Goal: Task Accomplishment & Management: Complete application form

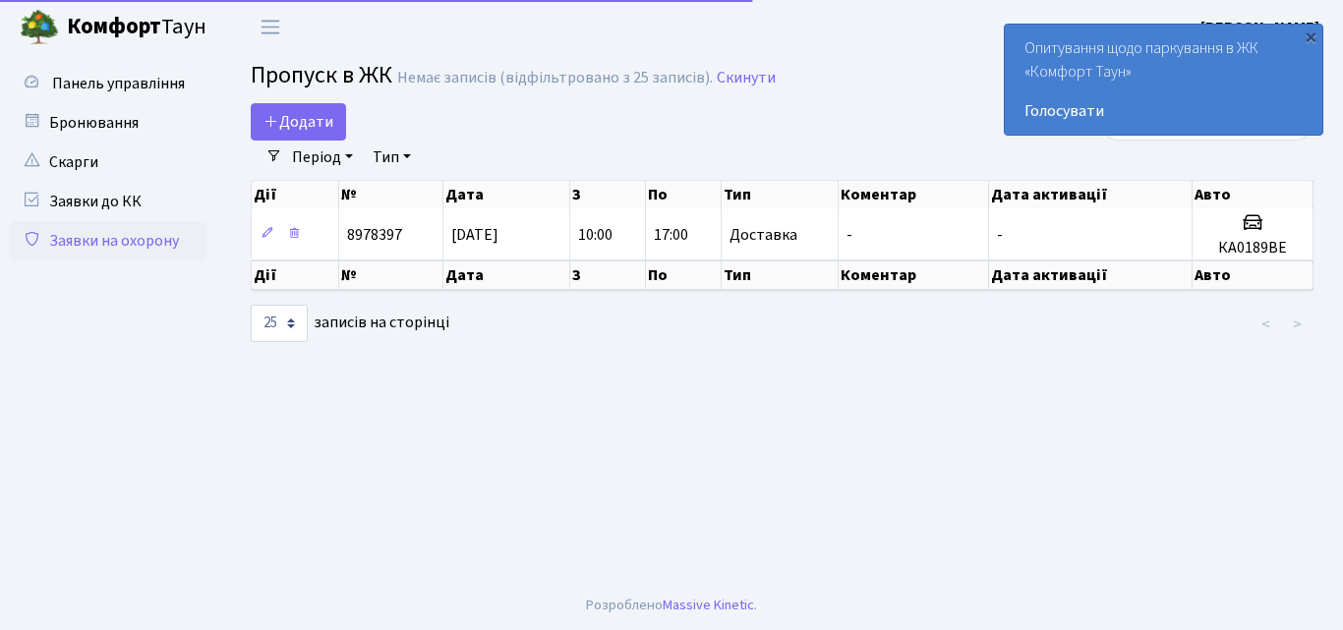
select select "25"
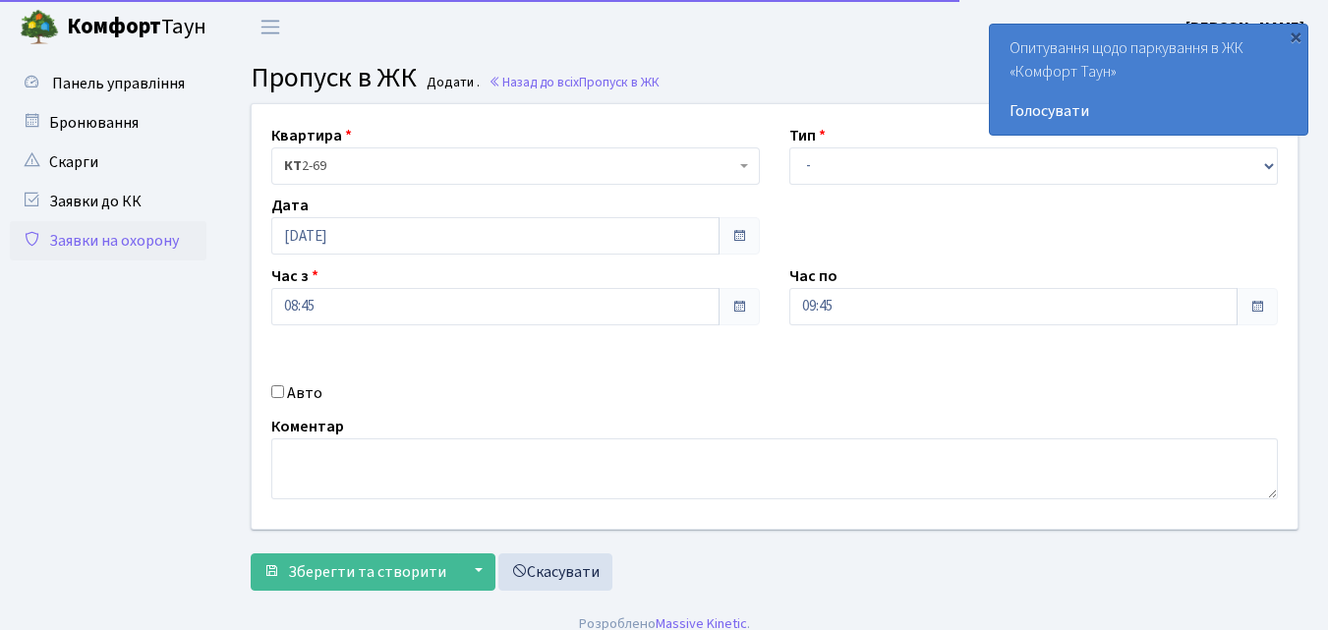
select select "1"
click at [789, 147] on select "- Доставка Таксі Гості Сервіс" at bounding box center [1033, 165] width 489 height 37
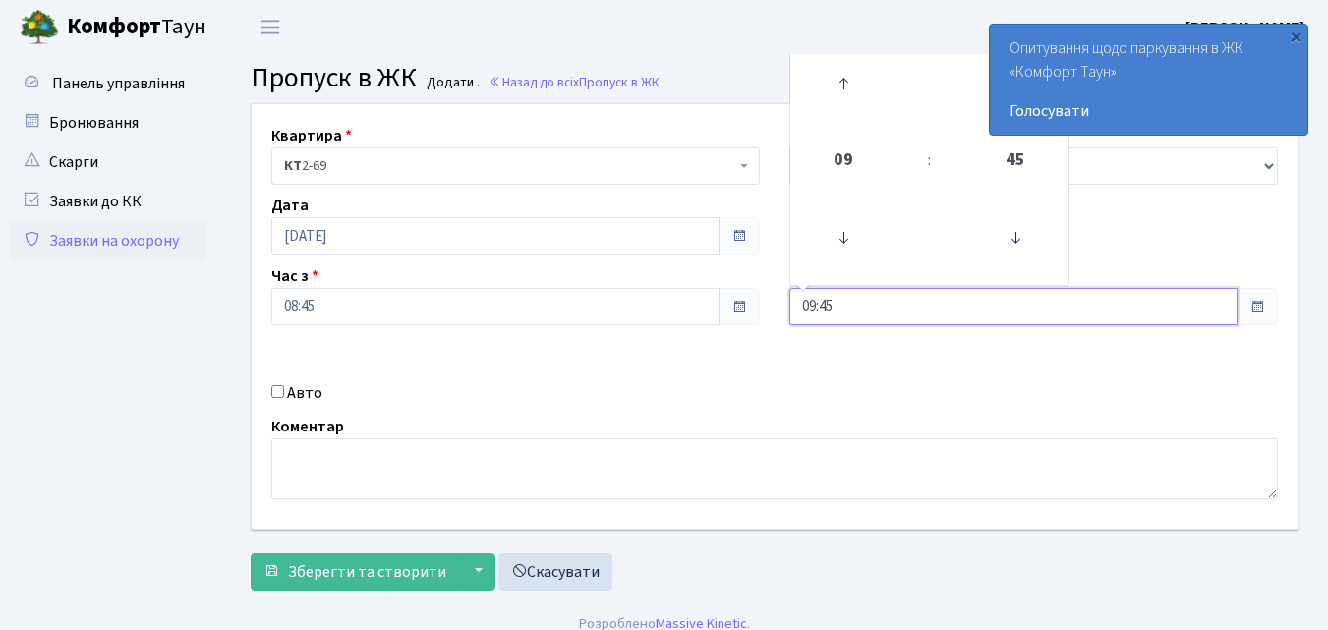
click at [857, 309] on input "09:45" at bounding box center [1013, 306] width 448 height 37
click at [840, 82] on icon at bounding box center [843, 83] width 53 height 53
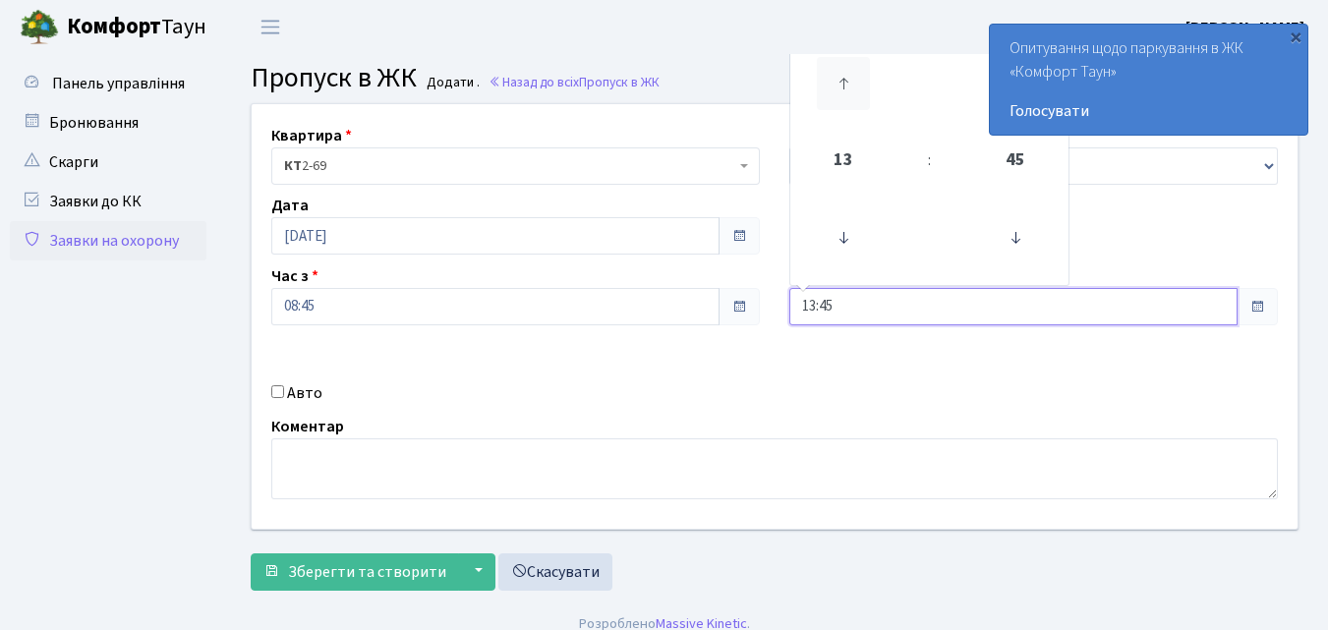
click at [840, 82] on icon at bounding box center [843, 83] width 53 height 53
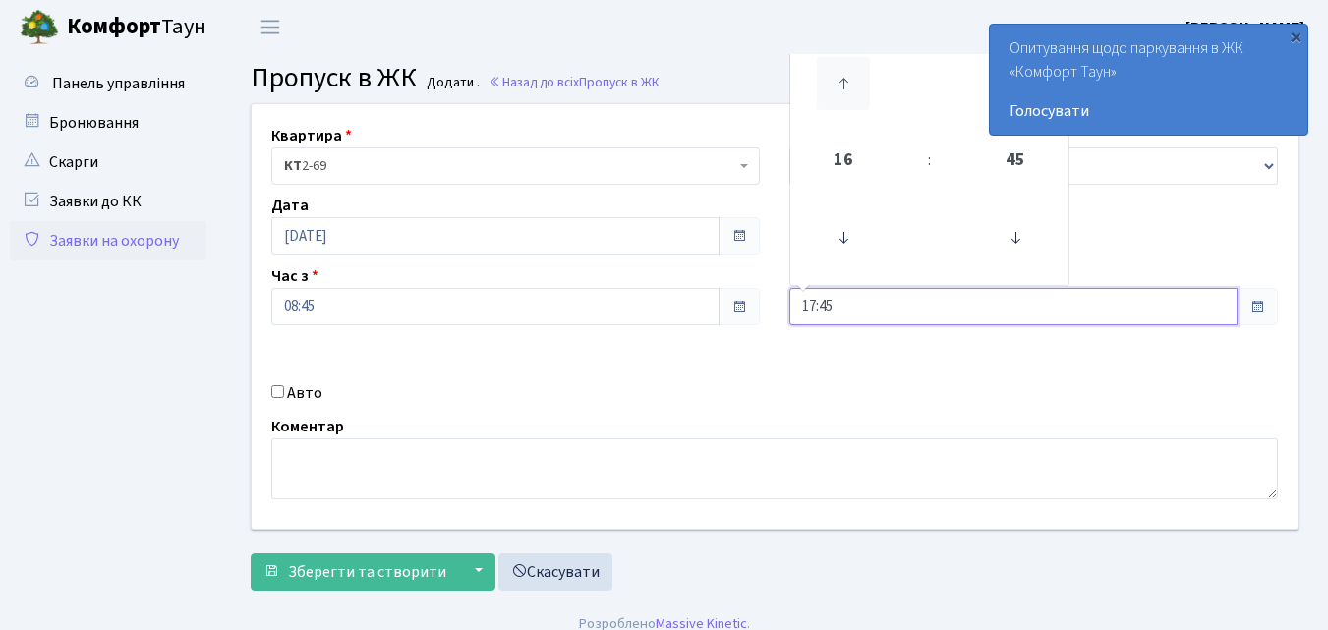
type input "18:45"
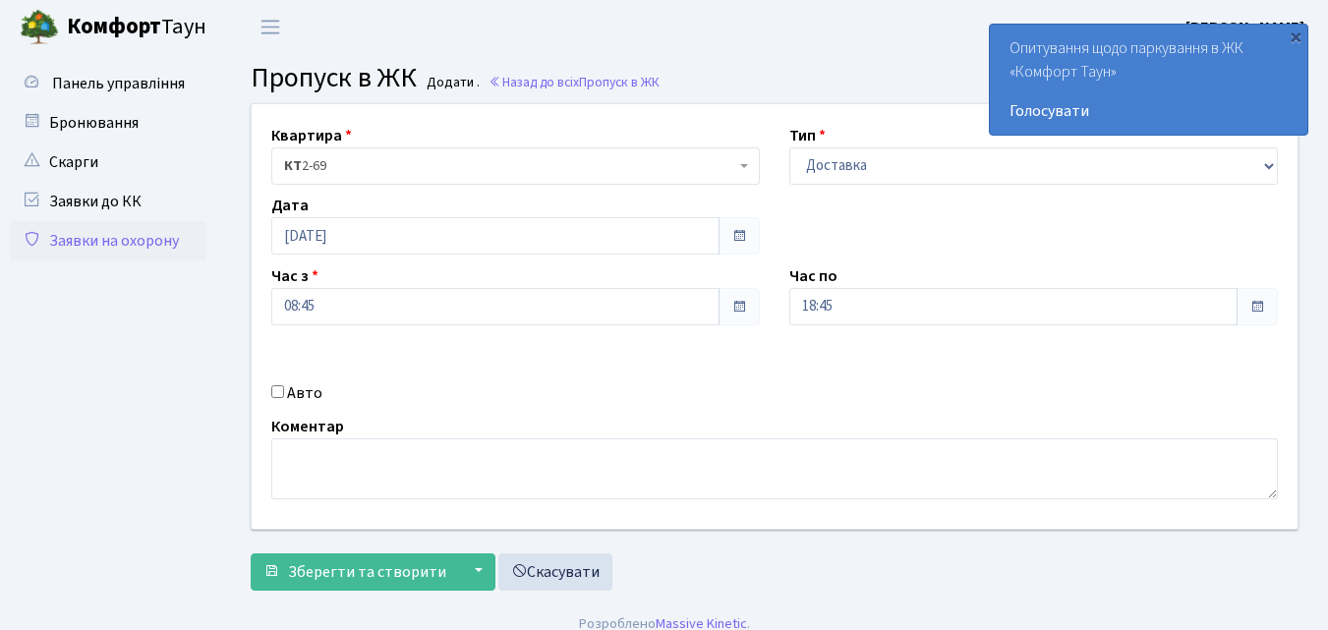
click at [274, 392] on input "Авто" at bounding box center [277, 391] width 13 height 13
click at [279, 385] on input "Авто" at bounding box center [277, 391] width 13 height 13
click at [279, 386] on input "Авто" at bounding box center [277, 391] width 13 height 13
checkbox input "true"
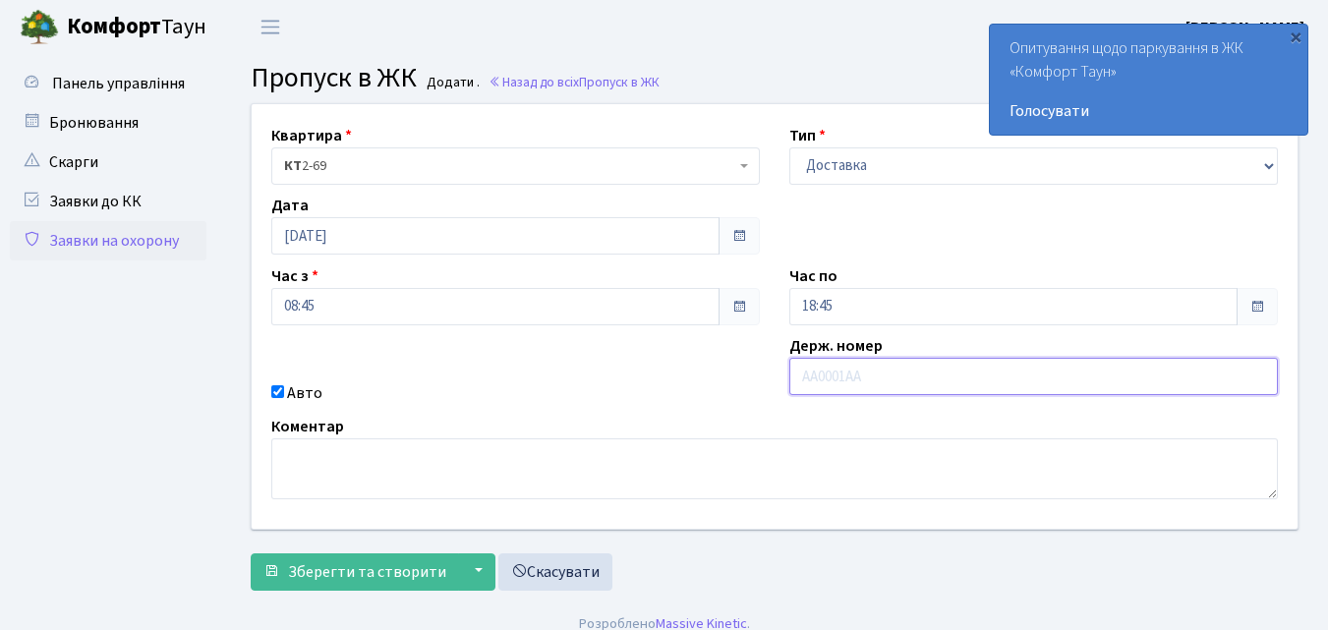
click at [811, 377] on input "text" at bounding box center [1033, 376] width 489 height 37
type input "к"
type input "КА9159НК"
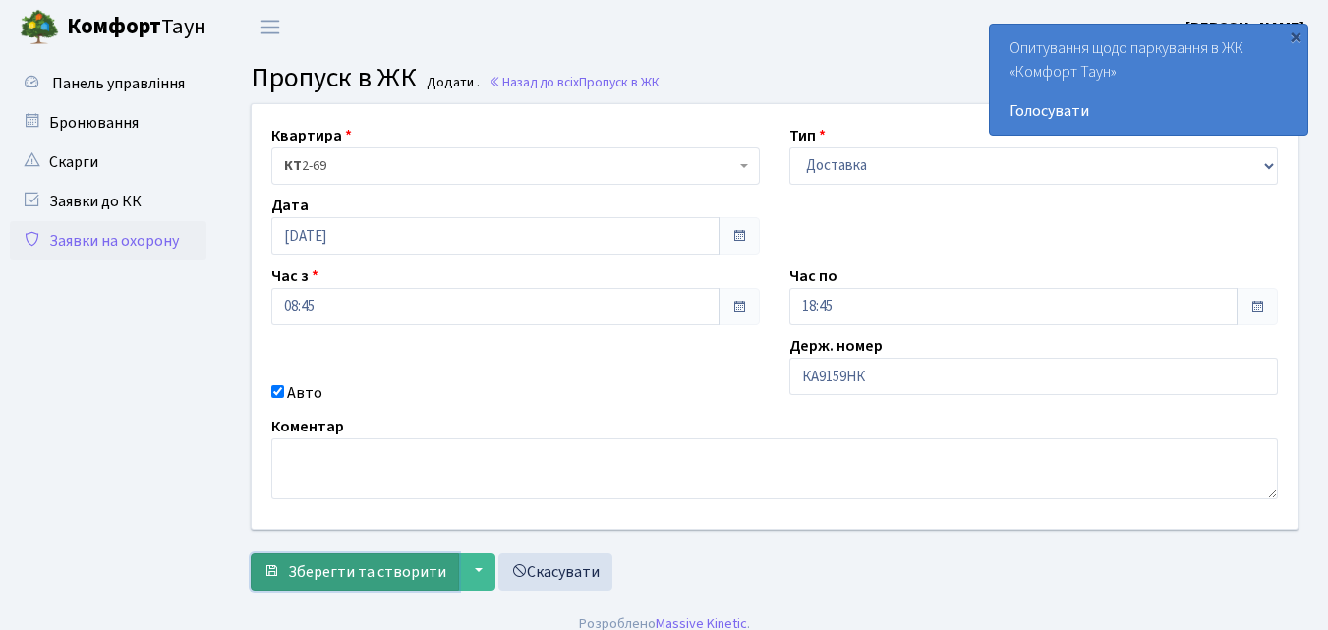
click at [427, 564] on span "Зберегти та створити" at bounding box center [367, 572] width 158 height 22
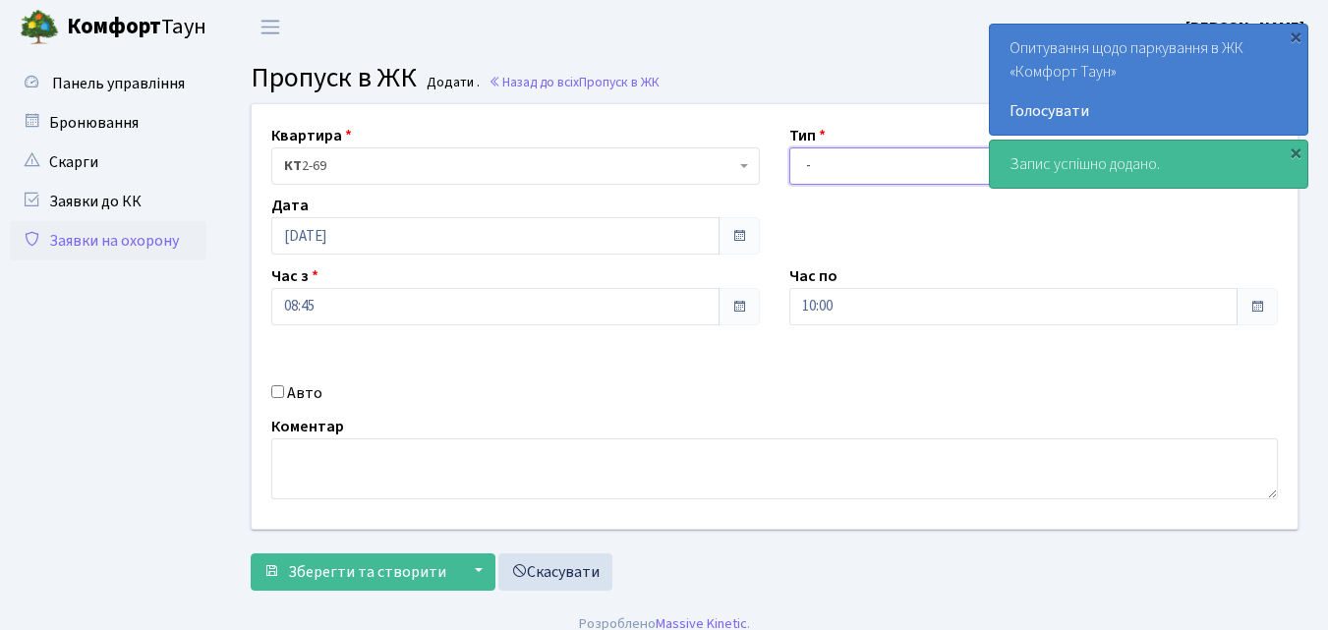
click at [810, 167] on select "- Доставка Таксі Гості Сервіс" at bounding box center [1033, 165] width 489 height 37
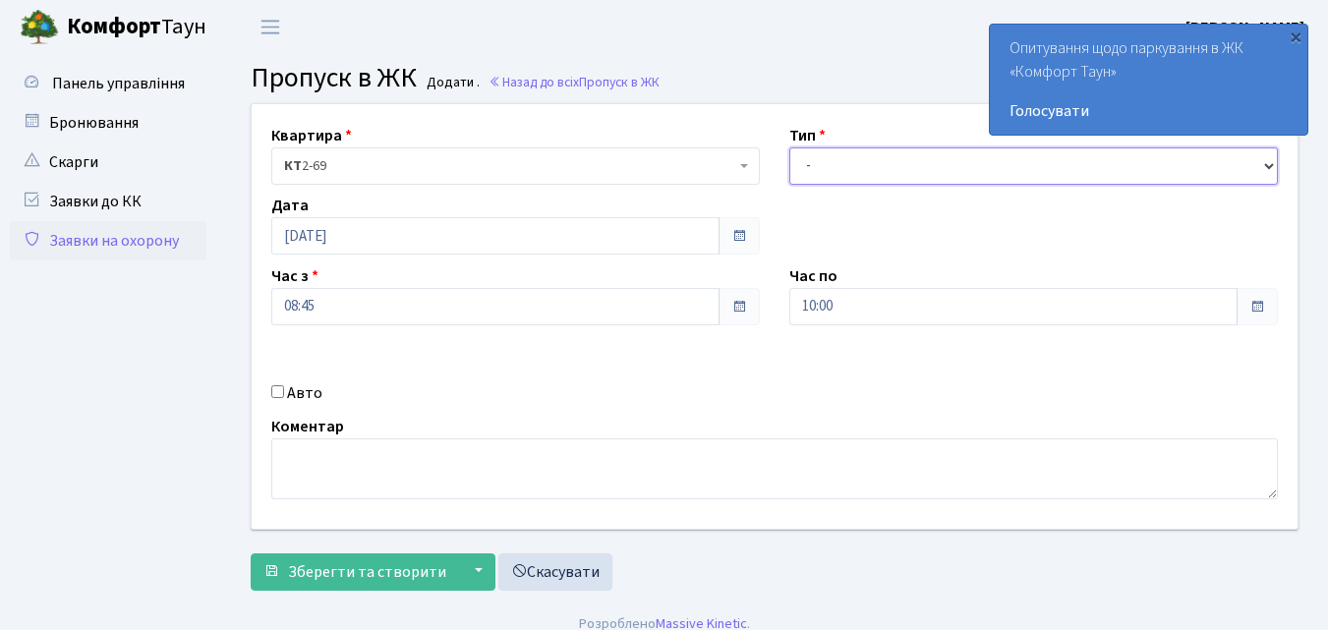
select select "1"
click at [789, 147] on select "- Доставка Таксі Гості Сервіс" at bounding box center [1033, 165] width 489 height 37
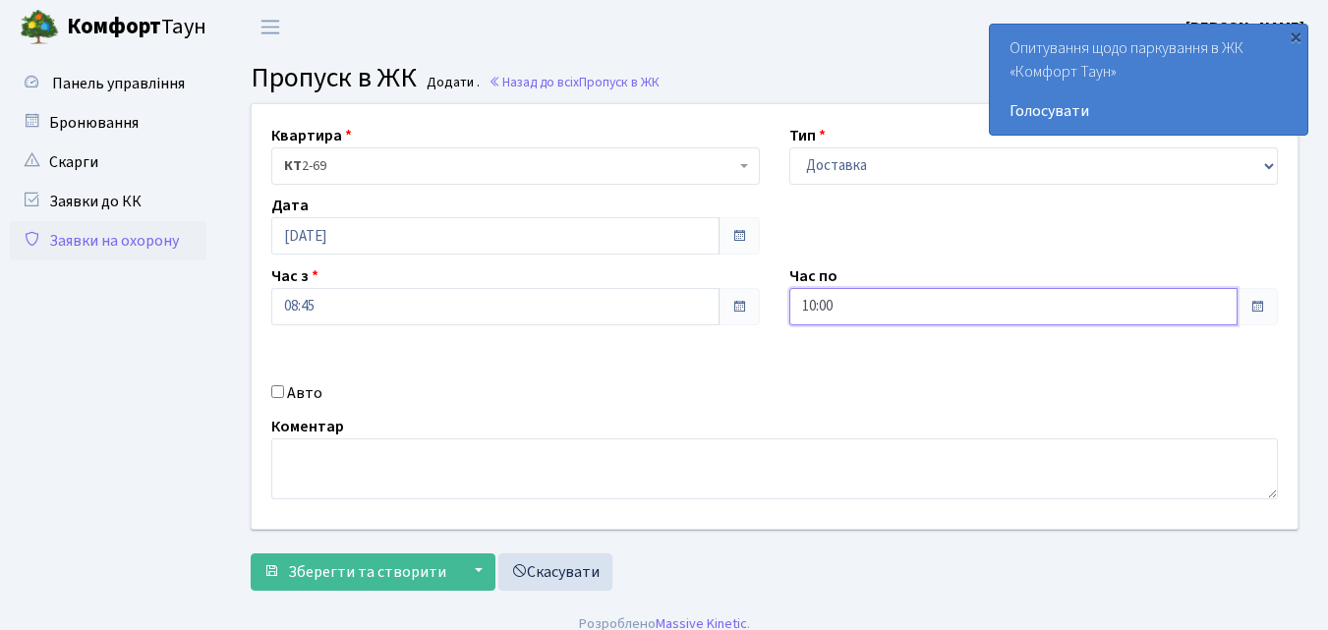
click at [833, 306] on input "10:00" at bounding box center [1013, 306] width 448 height 37
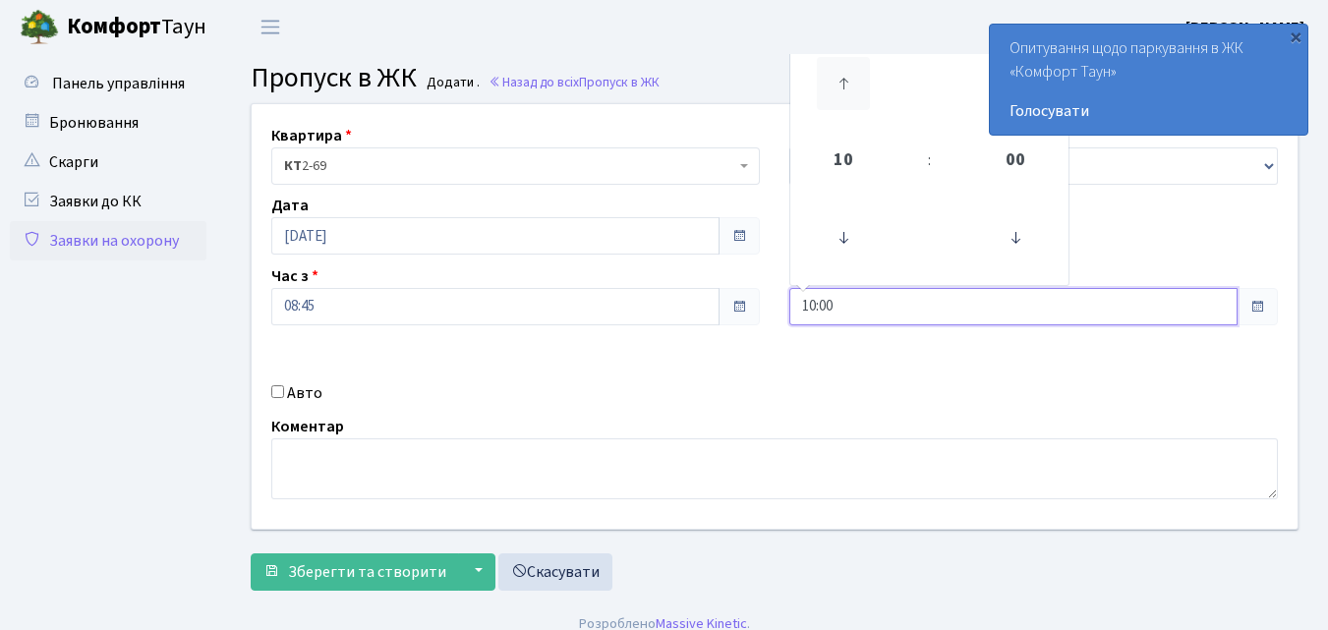
click at [854, 80] on icon at bounding box center [843, 83] width 53 height 53
click at [855, 78] on icon at bounding box center [843, 83] width 53 height 53
click at [855, 77] on icon at bounding box center [843, 83] width 53 height 53
click at [849, 75] on icon at bounding box center [843, 83] width 53 height 53
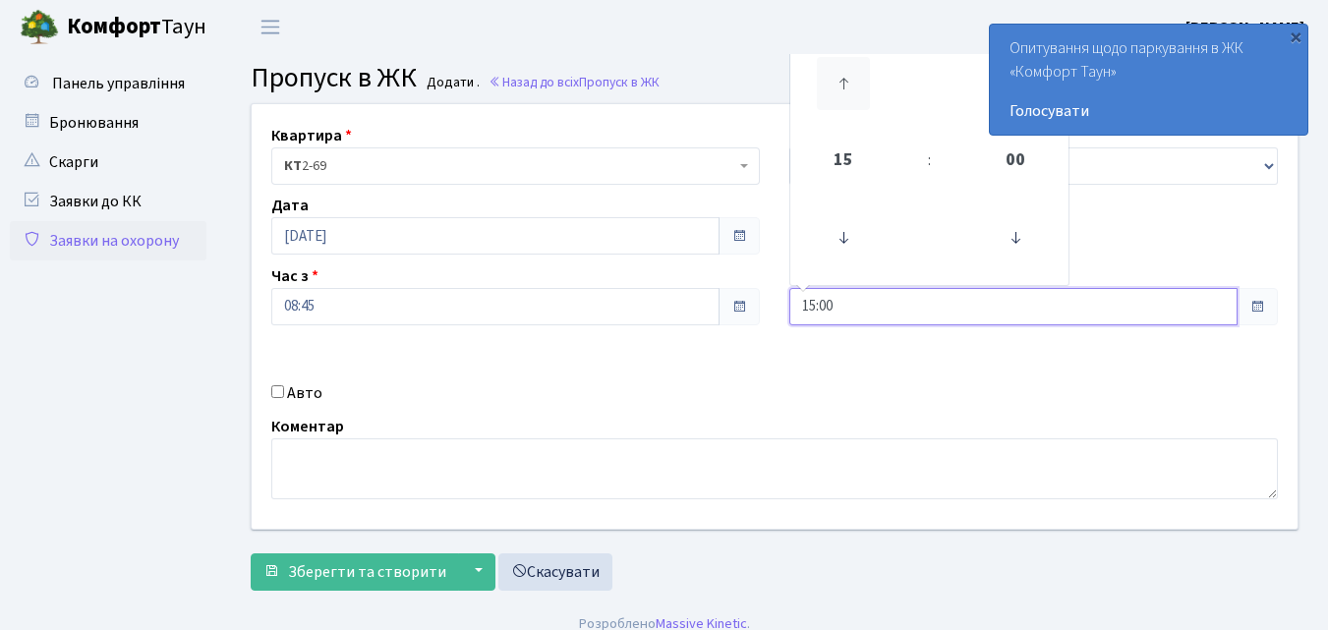
click at [849, 75] on icon at bounding box center [843, 83] width 53 height 53
type input "19:00"
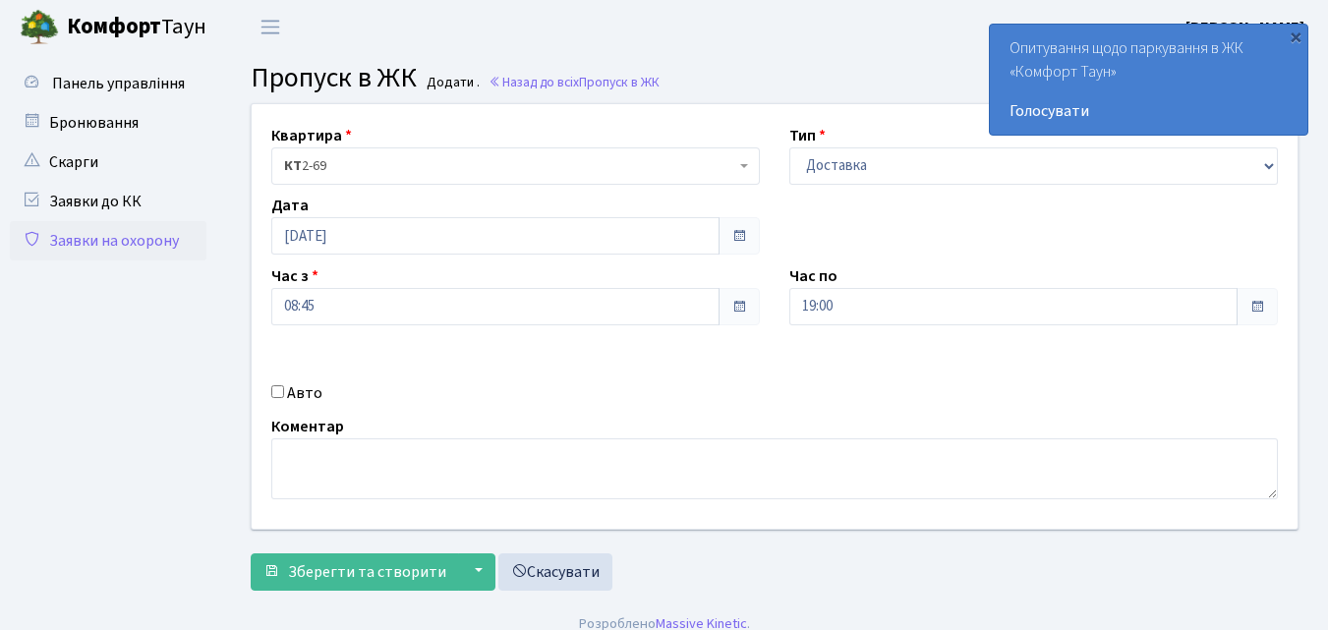
click at [279, 391] on input "Авто" at bounding box center [277, 391] width 13 height 13
checkbox input "true"
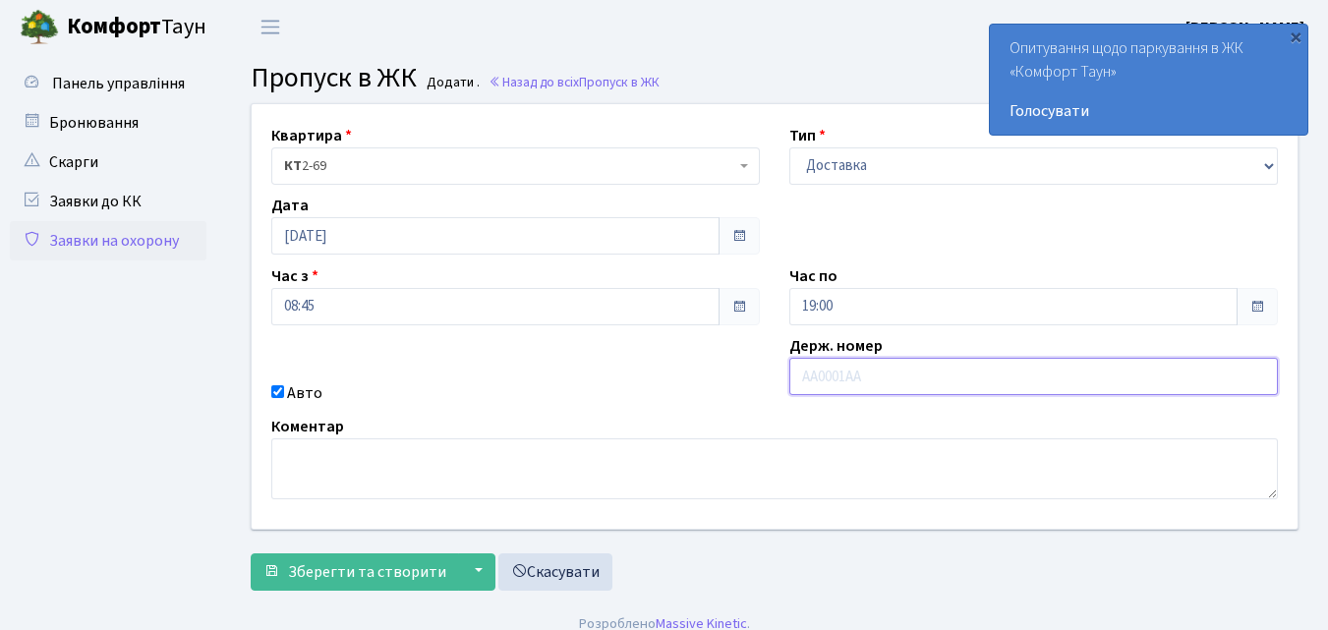
click at [812, 374] on input "text" at bounding box center [1033, 376] width 489 height 37
type input "КА2447ЕВ"
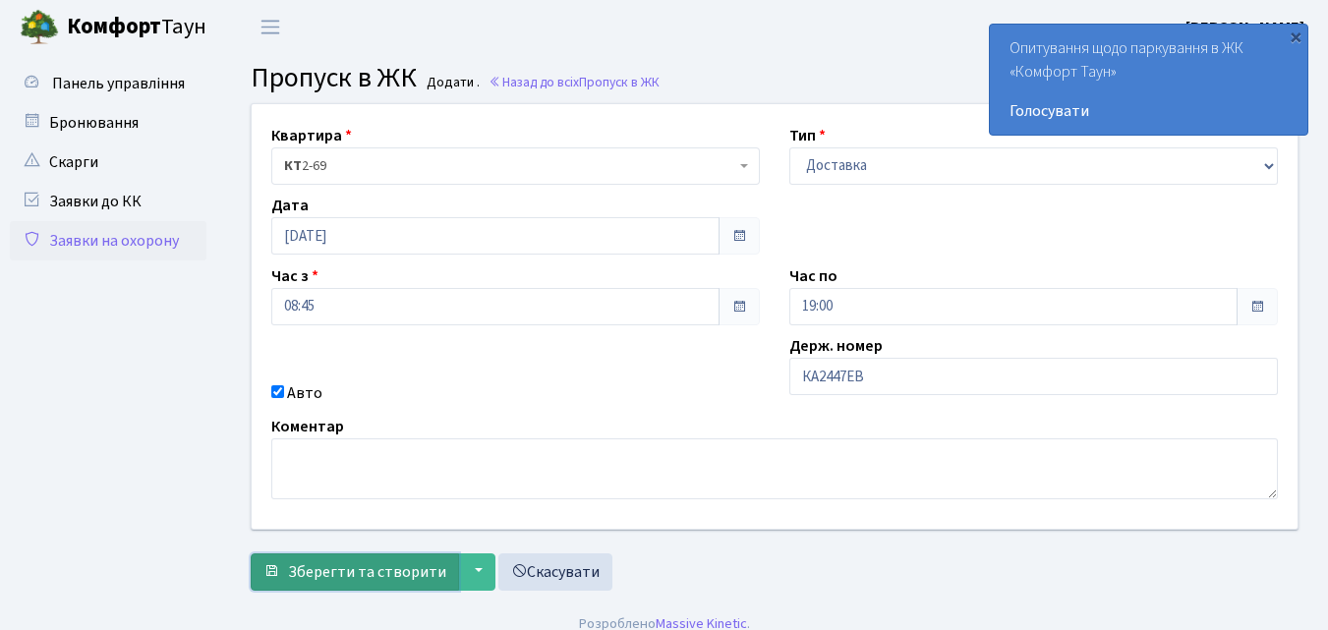
click at [435, 575] on span "Зберегти та створити" at bounding box center [367, 572] width 158 height 22
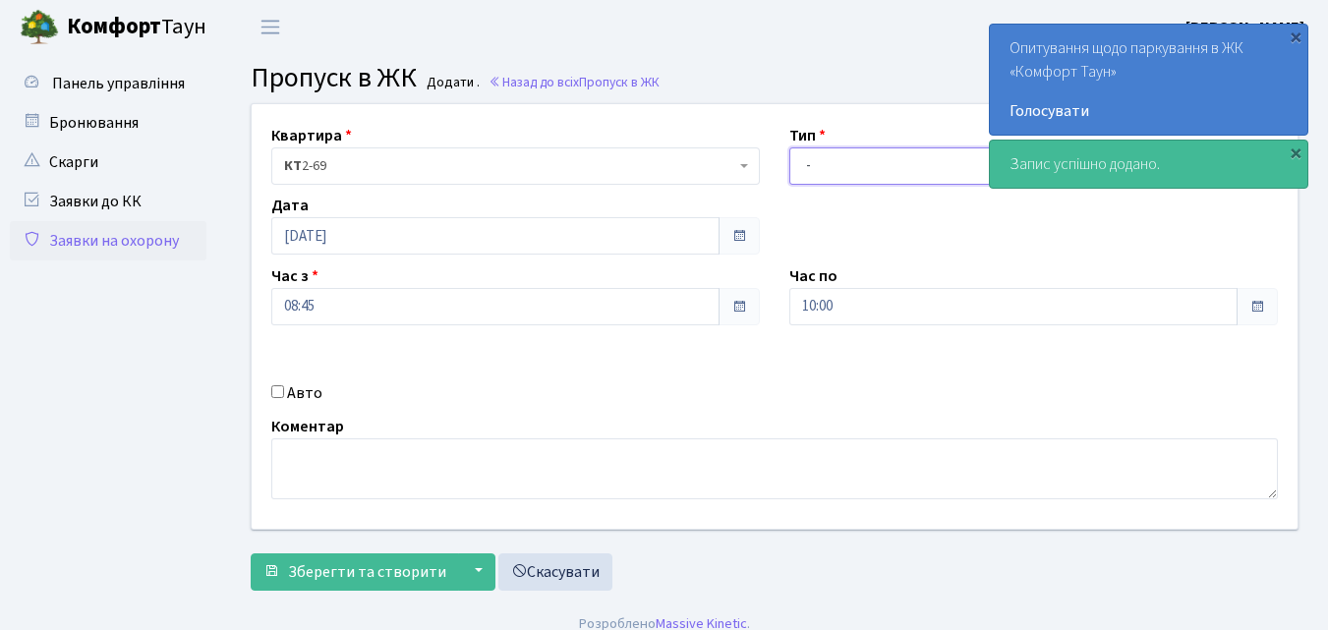
click at [807, 164] on select "- Доставка Таксі Гості Сервіс" at bounding box center [1033, 165] width 489 height 37
select select "1"
click at [789, 147] on select "- Доставка Таксі Гості Сервіс" at bounding box center [1033, 165] width 489 height 37
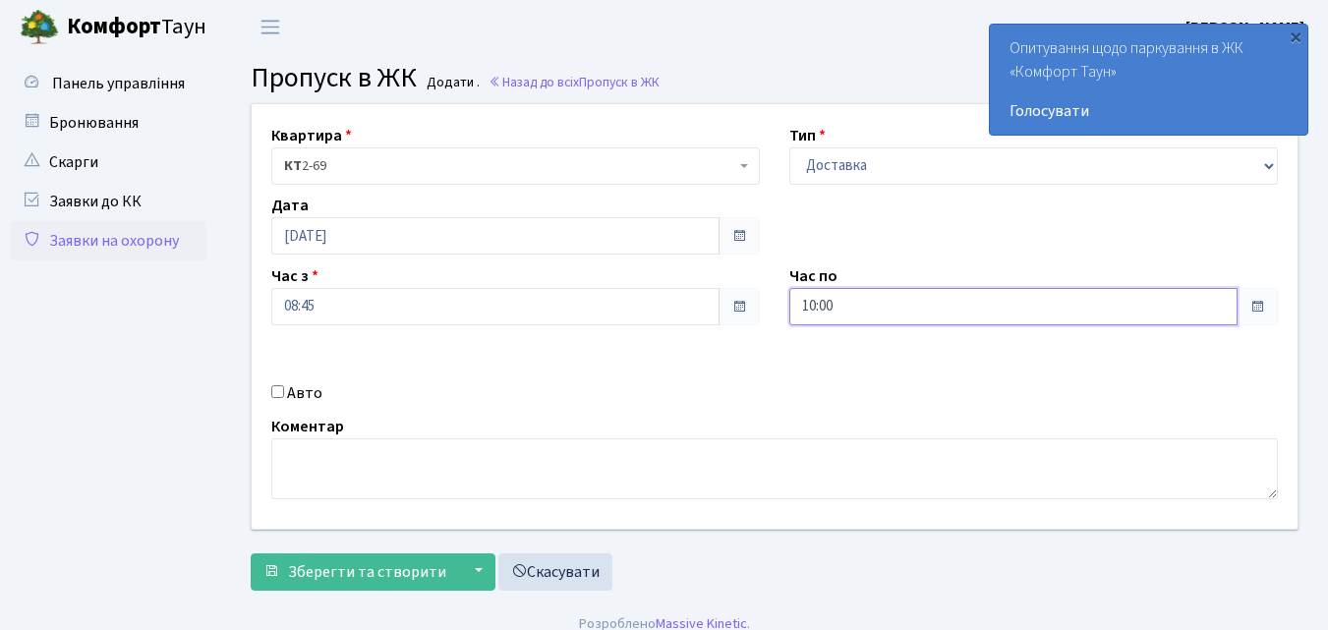
click at [834, 311] on input "10:00" at bounding box center [1013, 306] width 448 height 37
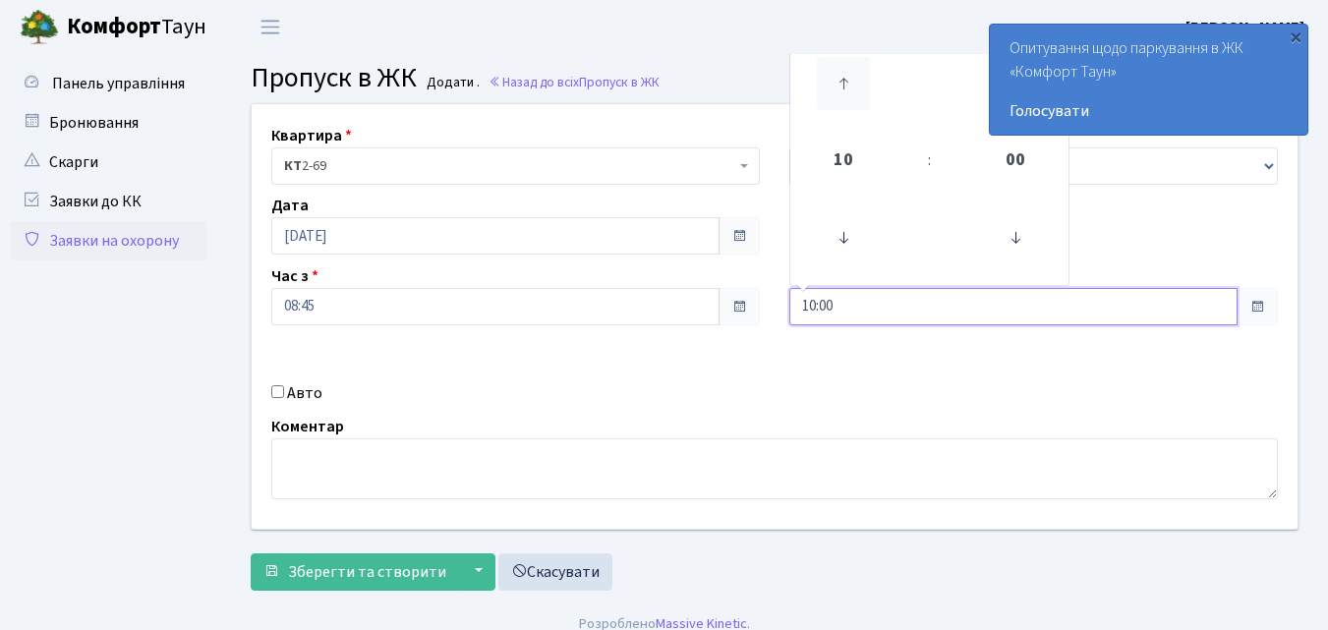
drag, startPoint x: 848, startPoint y: 88, endPoint x: 848, endPoint y: 77, distance: 11.8
click at [848, 87] on icon at bounding box center [843, 83] width 53 height 53
click at [848, 77] on icon at bounding box center [843, 83] width 53 height 53
click at [848, 76] on icon at bounding box center [843, 83] width 53 height 53
click at [848, 77] on icon at bounding box center [843, 83] width 53 height 53
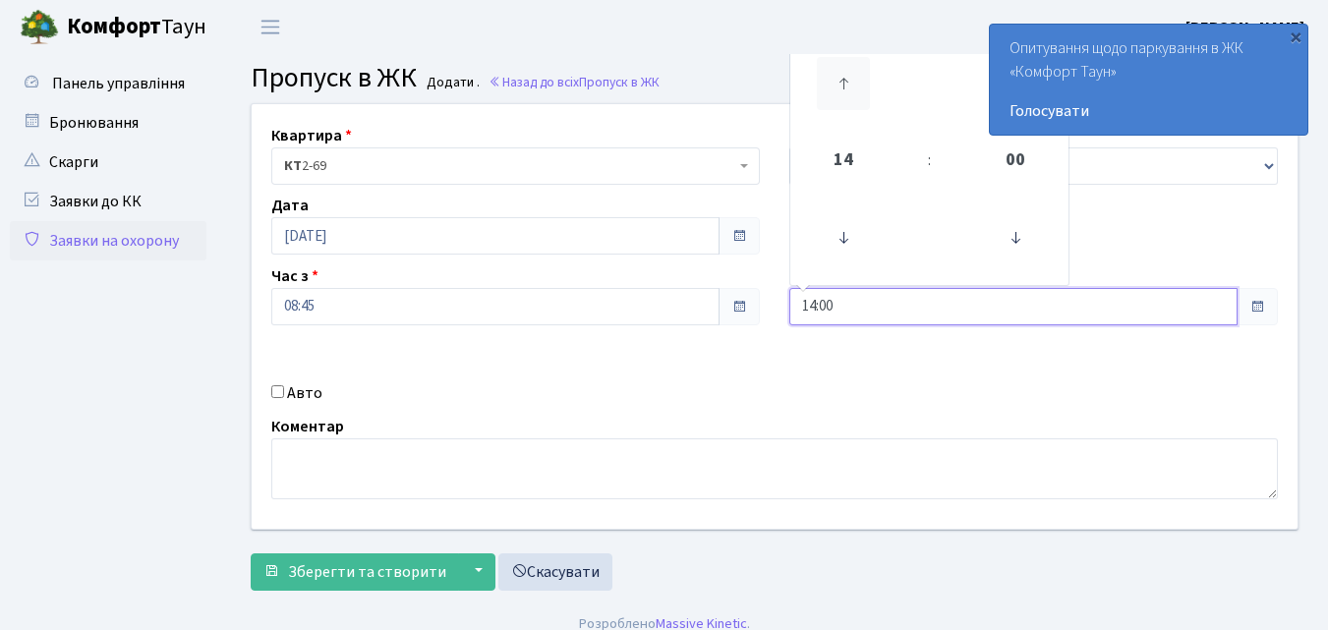
click at [846, 80] on icon at bounding box center [843, 83] width 53 height 53
drag, startPoint x: 845, startPoint y: 82, endPoint x: 837, endPoint y: 100, distance: 20.3
click at [837, 100] on icon at bounding box center [843, 83] width 53 height 53
click at [850, 82] on icon at bounding box center [843, 83] width 53 height 53
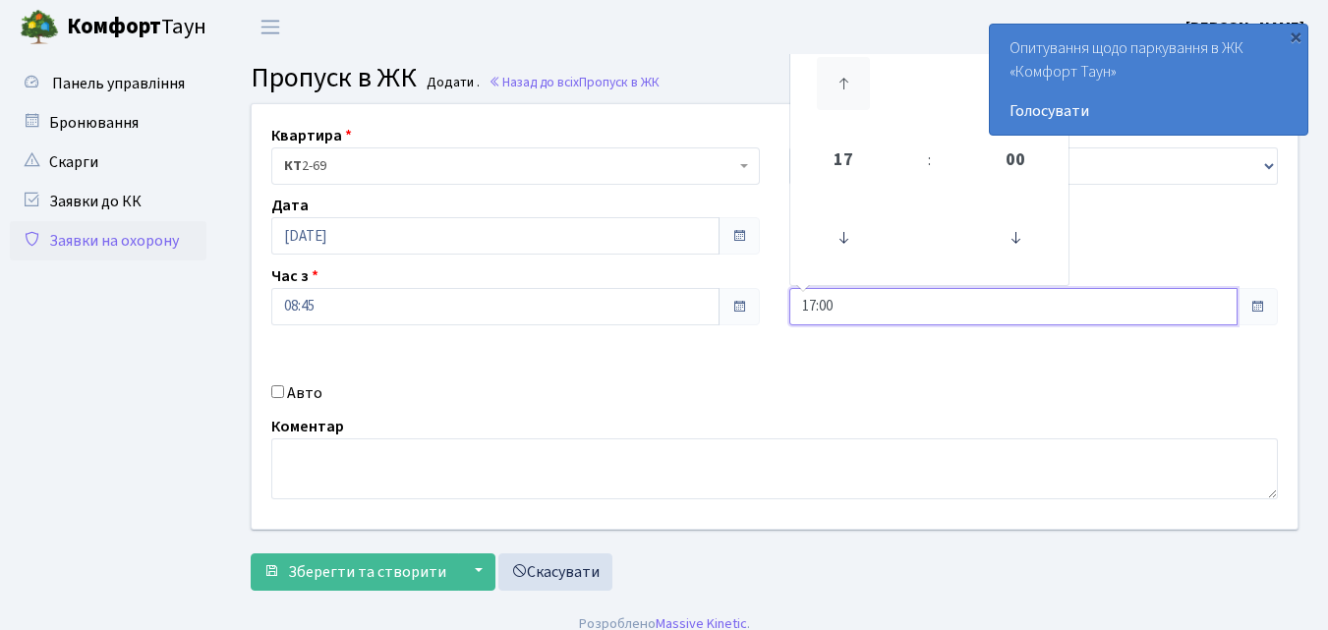
type input "18:00"
click at [280, 385] on input "Авто" at bounding box center [277, 391] width 13 height 13
checkbox input "true"
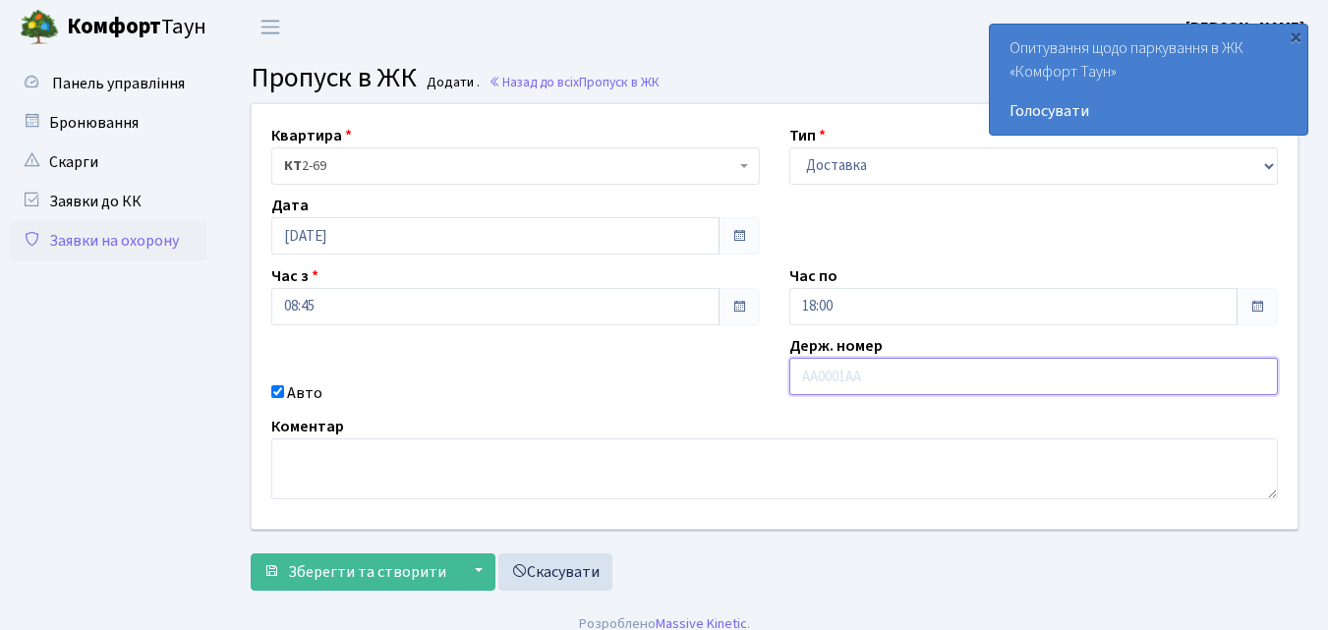
click at [826, 375] on input "text" at bounding box center [1033, 376] width 489 height 37
type input "АА8409ТН"
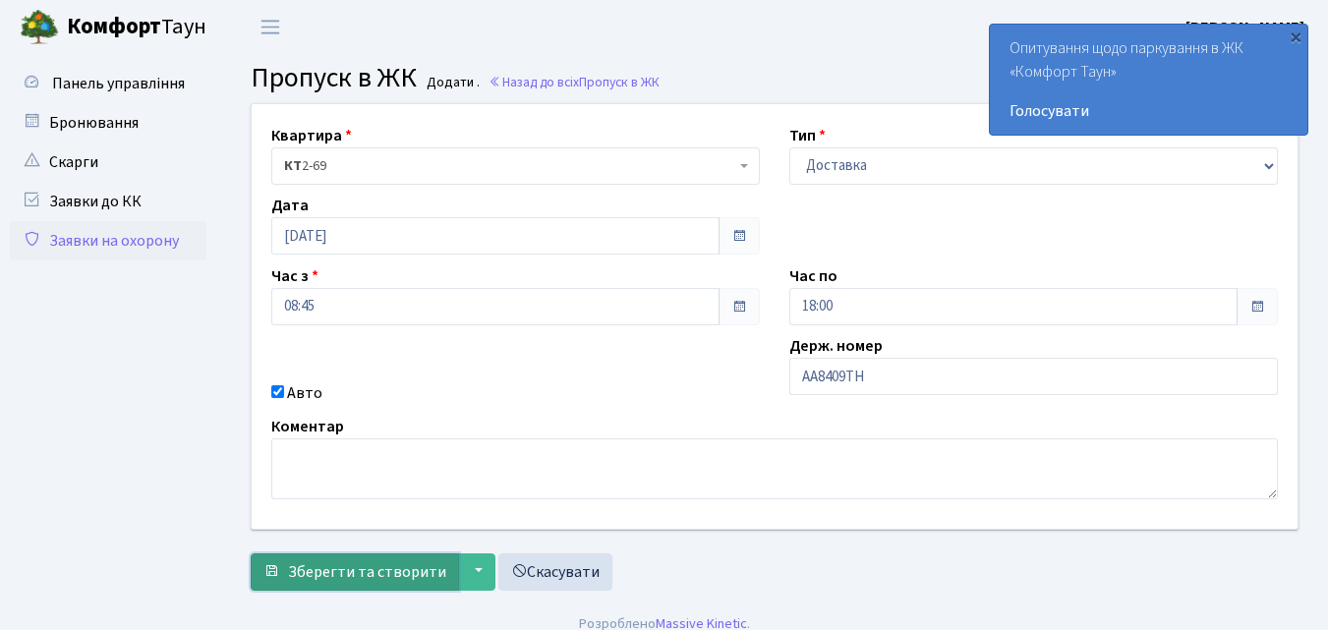
click at [342, 569] on span "Зберегти та створити" at bounding box center [367, 572] width 158 height 22
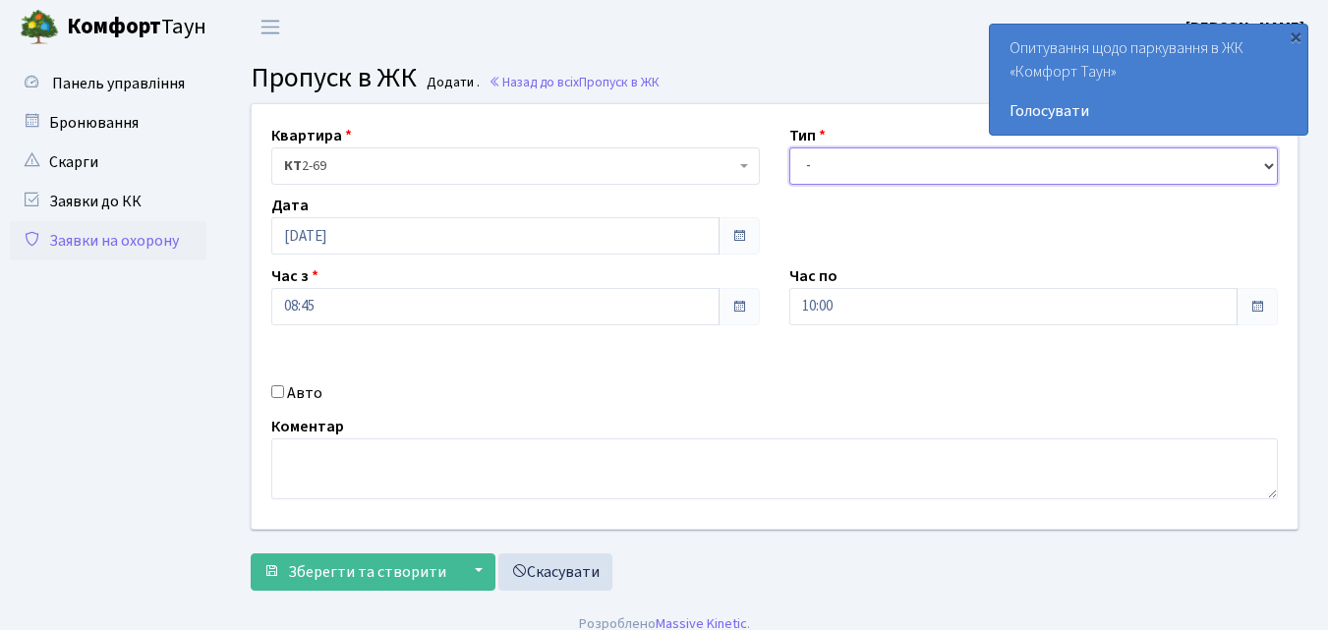
click at [808, 162] on select "- Доставка Таксі Гості Сервіс" at bounding box center [1033, 165] width 489 height 37
select select "1"
click at [789, 147] on select "- Доставка Таксі Гості Сервіс" at bounding box center [1033, 165] width 489 height 37
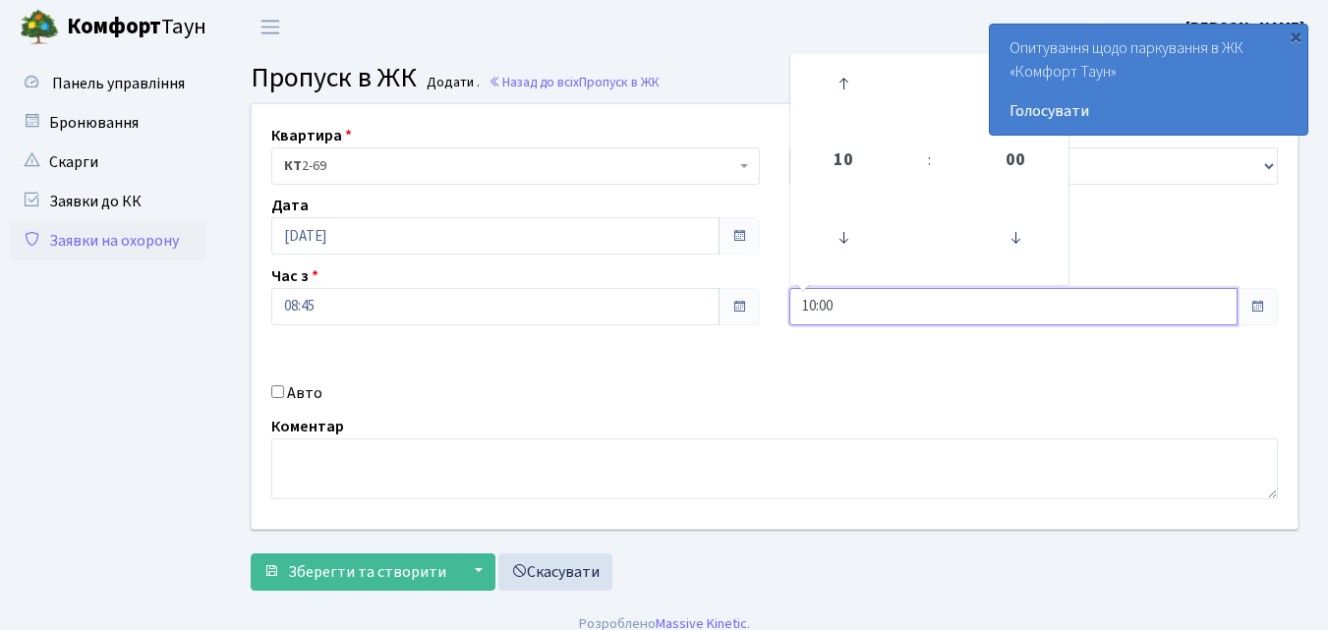
click at [848, 311] on input "10:00" at bounding box center [1013, 306] width 448 height 37
click at [843, 83] on icon at bounding box center [843, 83] width 53 height 53
click at [842, 84] on icon at bounding box center [843, 83] width 53 height 53
click at [840, 86] on icon at bounding box center [843, 83] width 53 height 53
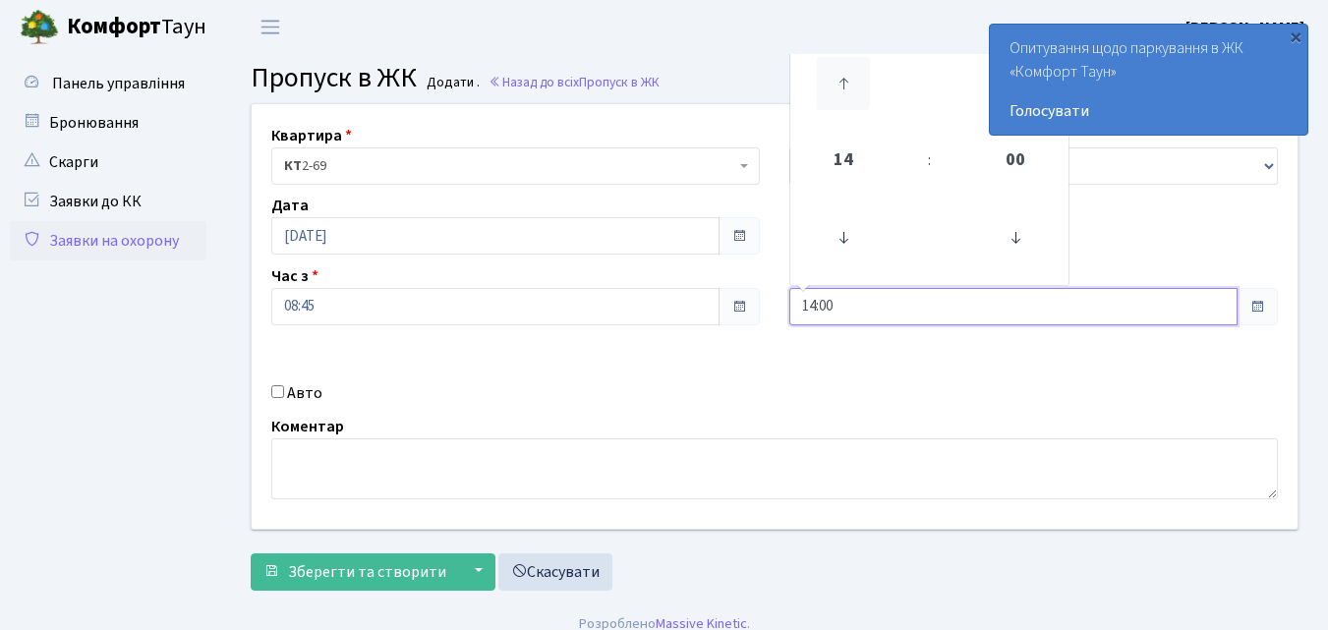
click at [840, 86] on icon at bounding box center [843, 83] width 53 height 53
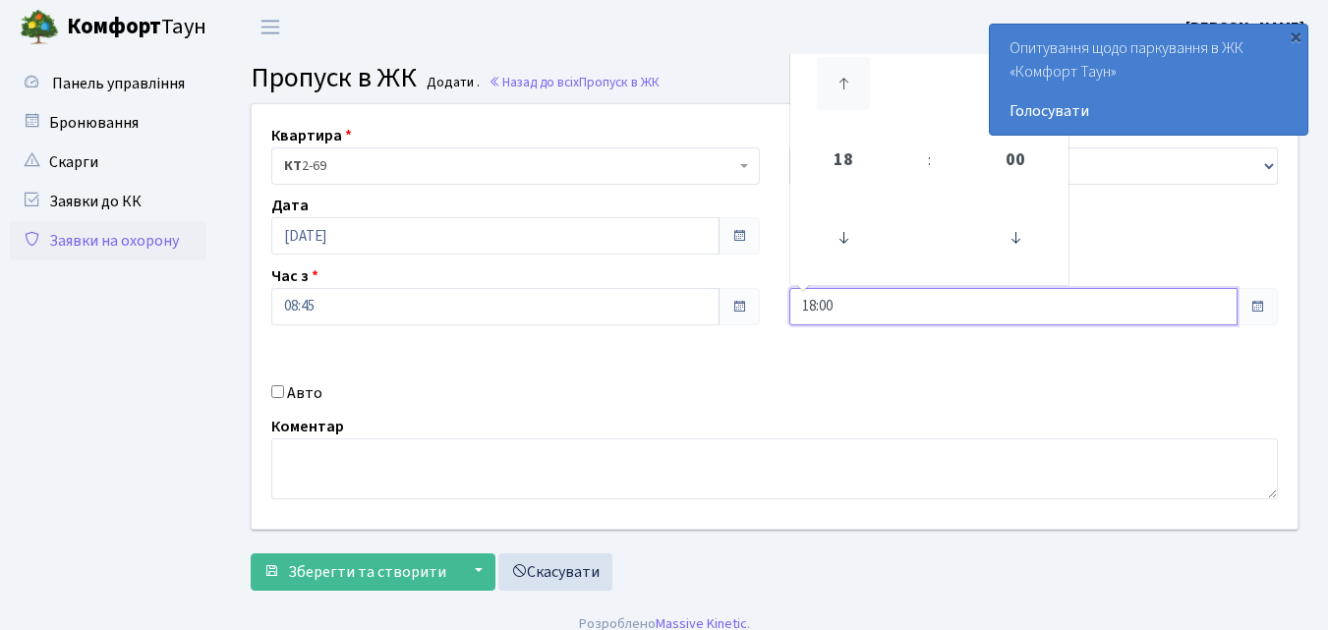
type input "19:00"
click at [282, 392] on input "Авто" at bounding box center [277, 391] width 13 height 13
checkbox input "true"
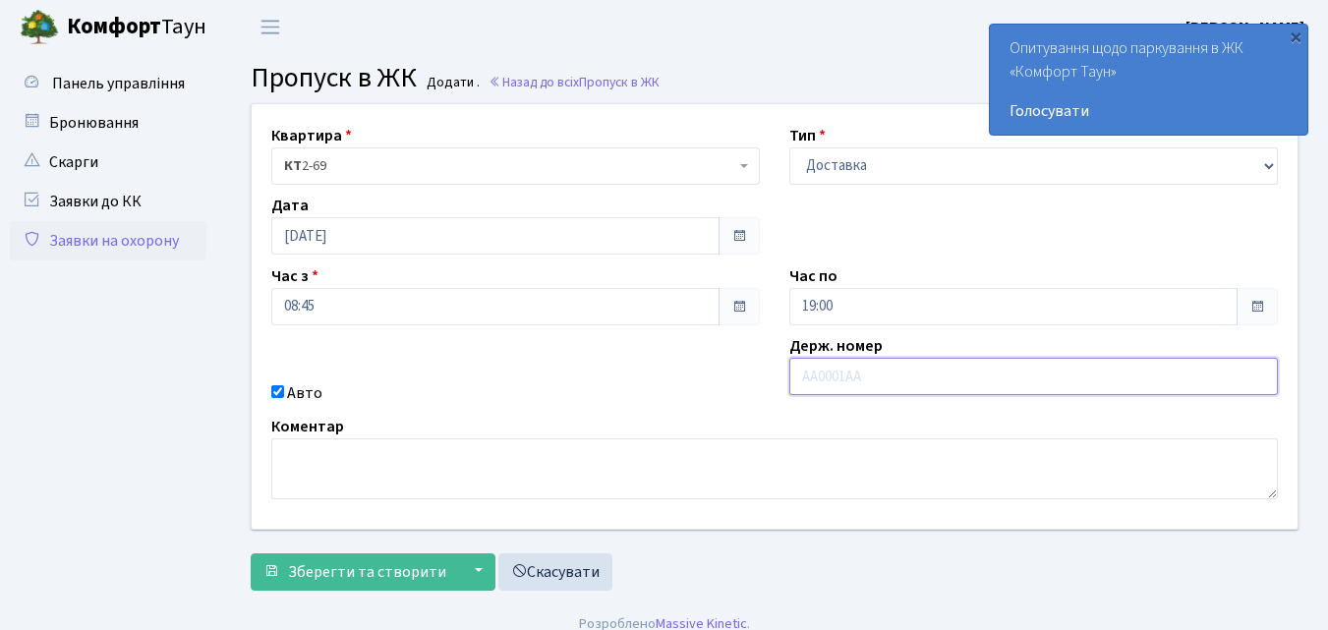
click at [816, 379] on input "text" at bounding box center [1033, 376] width 489 height 37
click at [833, 373] on input "text" at bounding box center [1033, 376] width 489 height 37
type input "Ф"
type input "АІ0678НК"
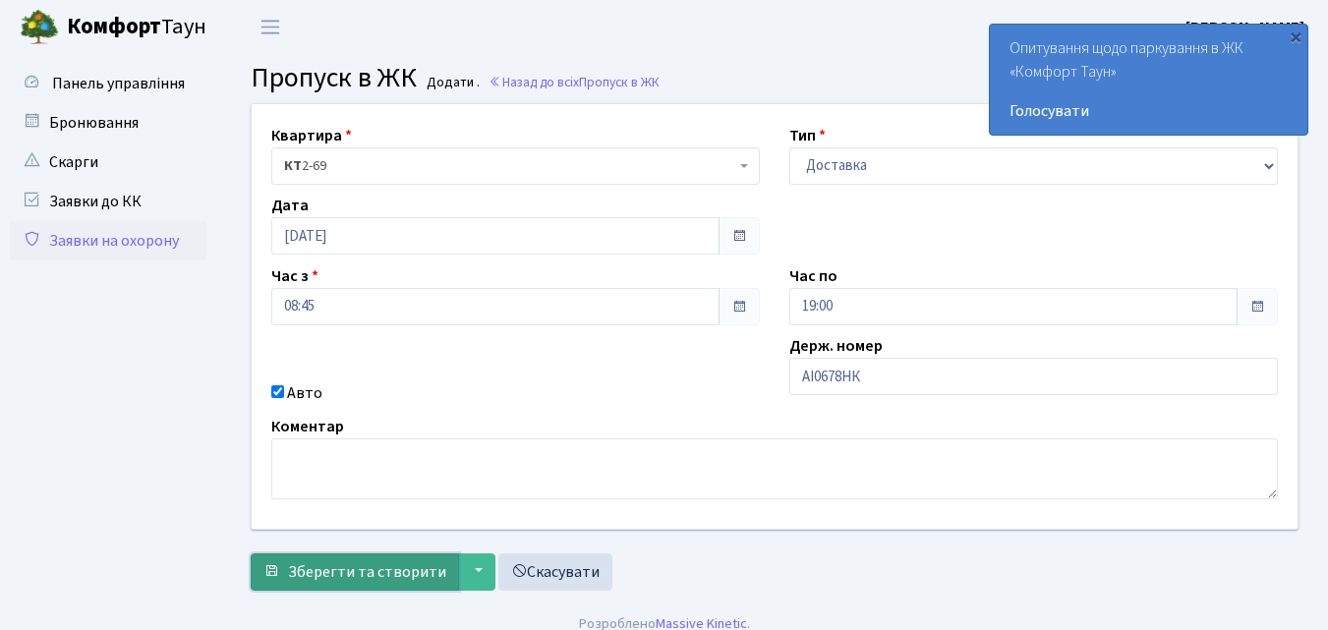
click at [326, 566] on span "Зберегти та створити" at bounding box center [367, 572] width 158 height 22
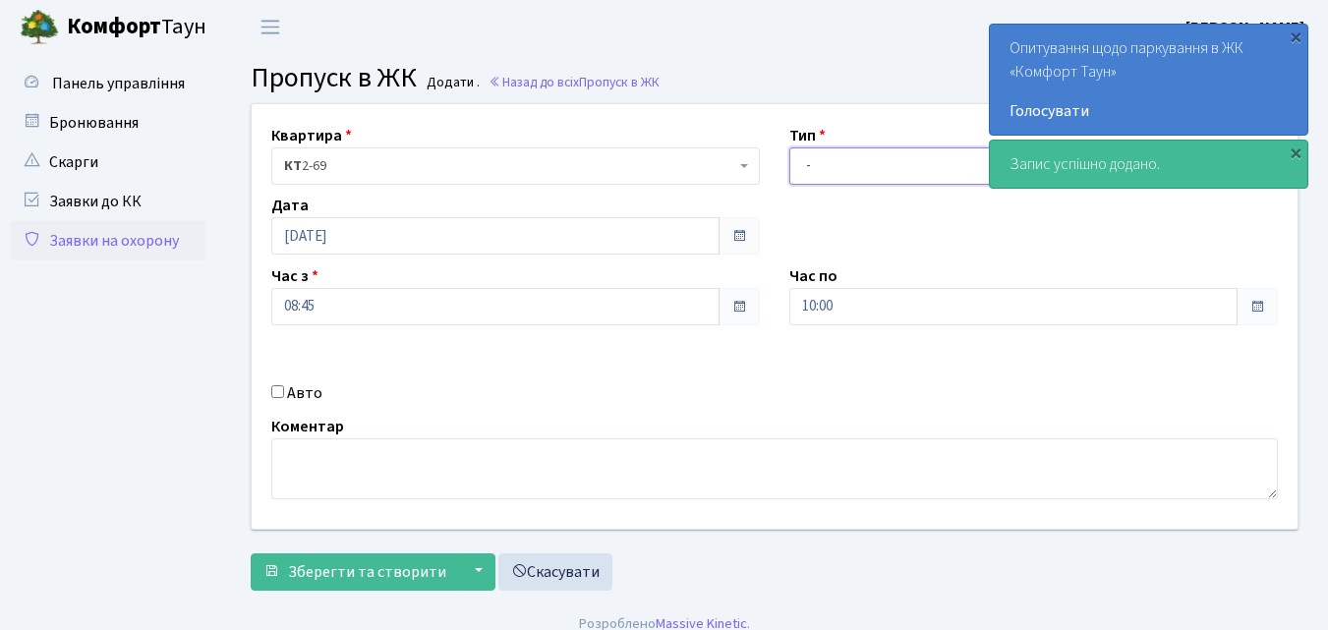
click at [807, 164] on select "- Доставка Таксі Гості Сервіс" at bounding box center [1033, 165] width 489 height 37
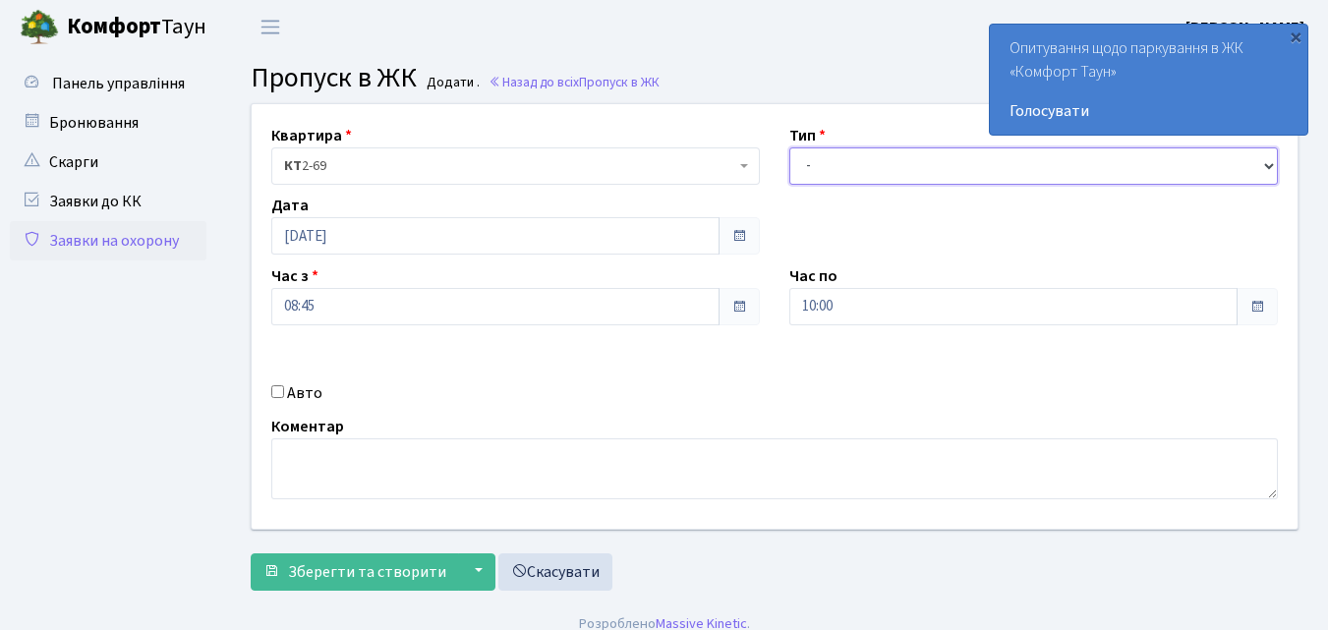
select select "1"
click at [789, 147] on select "- Доставка Таксі Гості Сервіс" at bounding box center [1033, 165] width 489 height 37
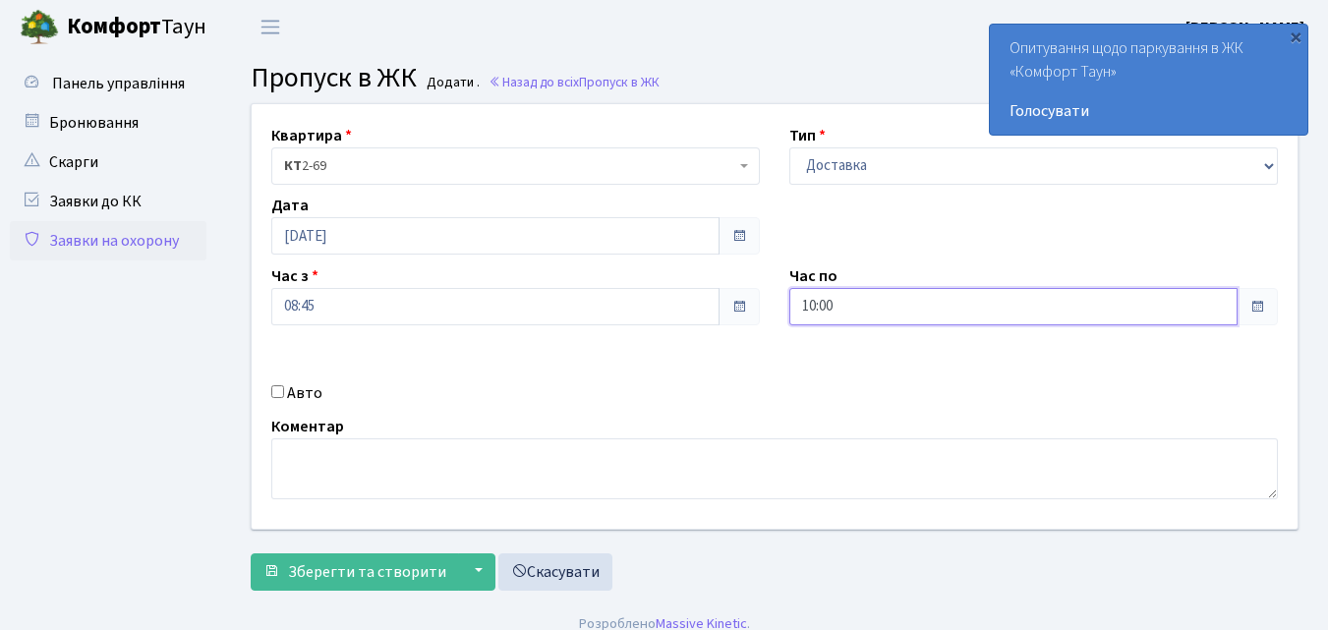
click at [916, 310] on input "10:00" at bounding box center [1013, 306] width 448 height 37
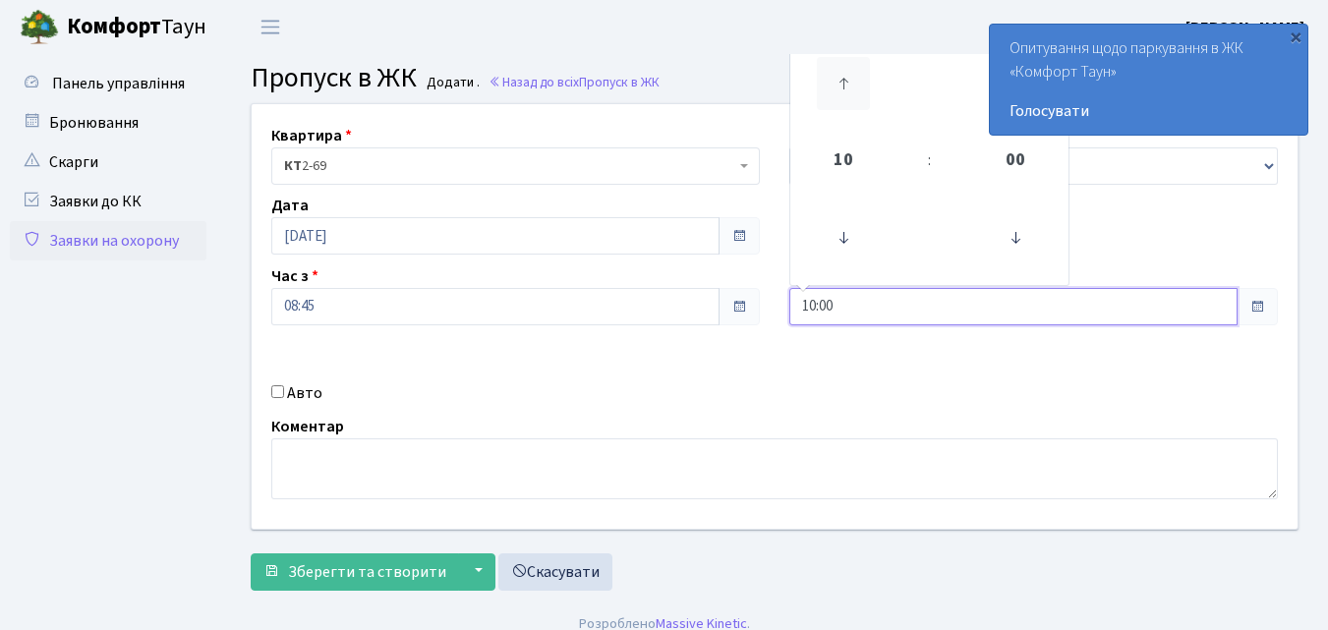
click at [839, 79] on icon at bounding box center [843, 83] width 53 height 53
click at [838, 84] on icon at bounding box center [843, 83] width 53 height 53
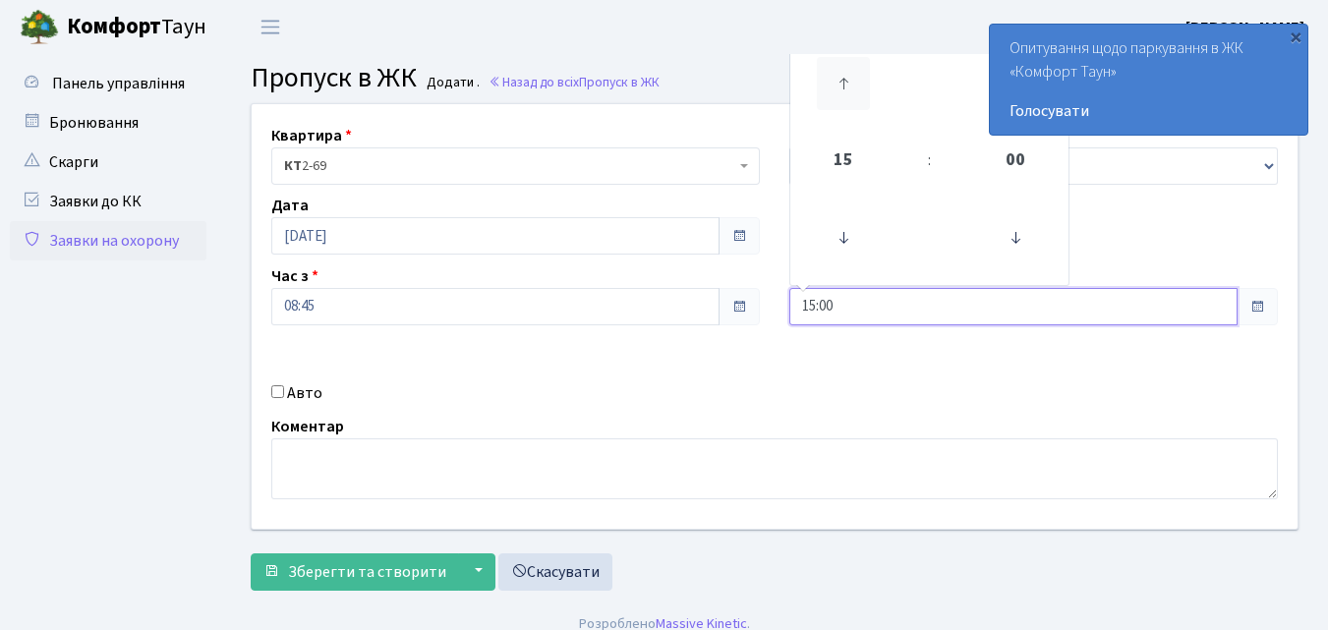
click at [838, 84] on icon at bounding box center [843, 83] width 53 height 53
type input "17:00"
click at [277, 388] on input "Авто" at bounding box center [277, 391] width 13 height 13
checkbox input "true"
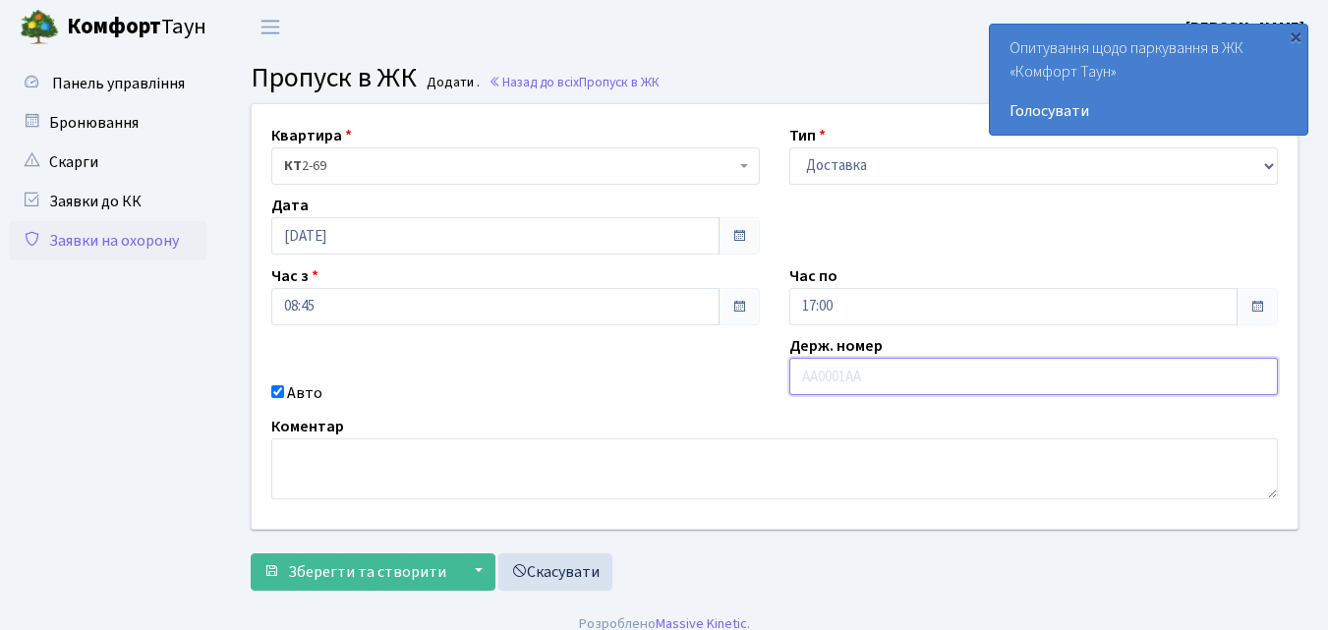
click at [829, 374] on input "text" at bounding box center [1033, 376] width 489 height 37
type input "АІ7768ЕІ"
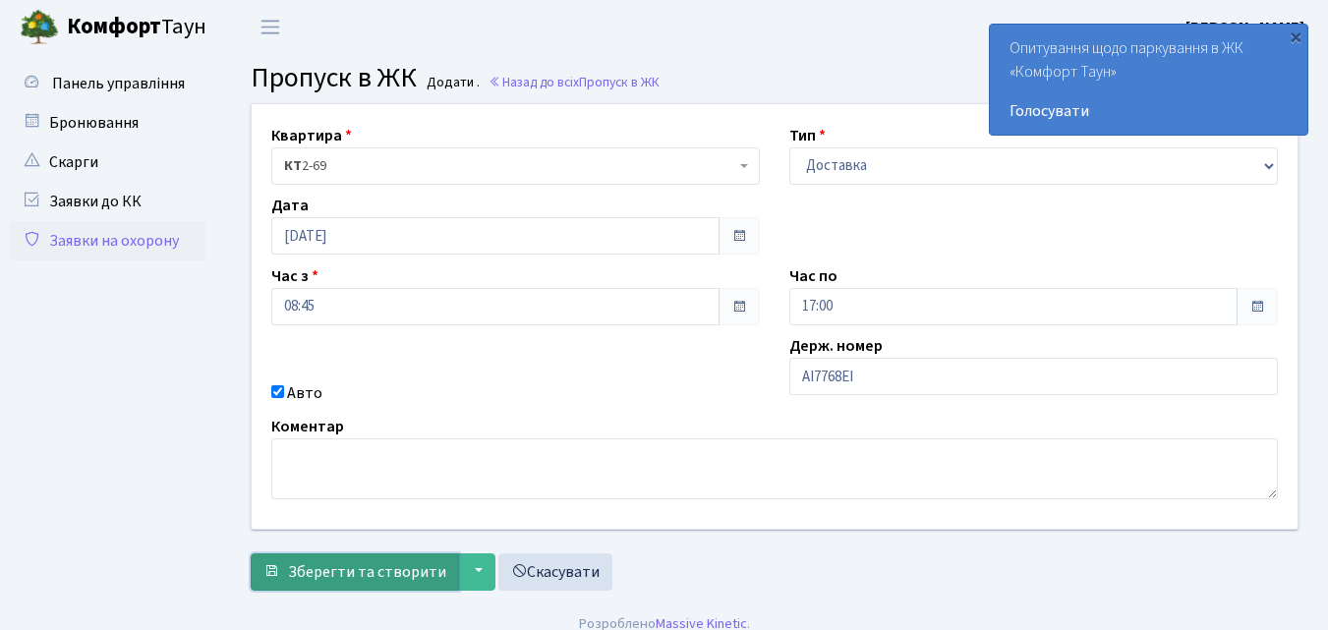
click at [402, 570] on span "Зберегти та створити" at bounding box center [367, 572] width 158 height 22
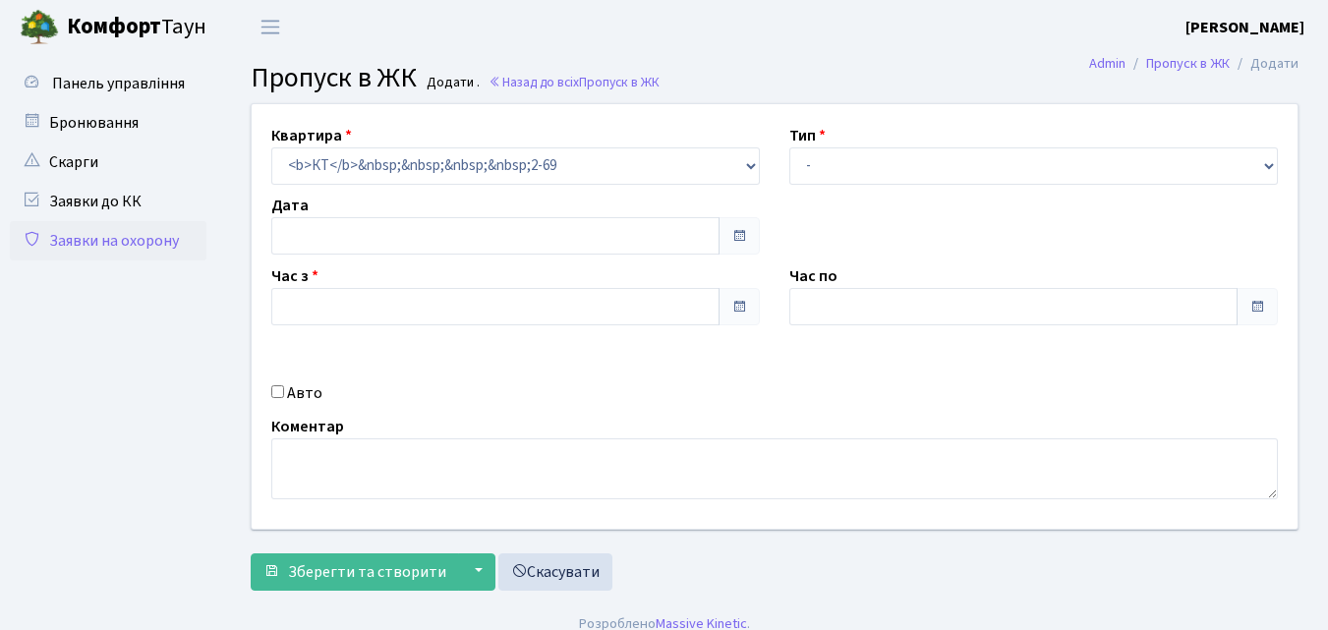
type input "[DATE]"
type input "08:45"
type input "10:00"
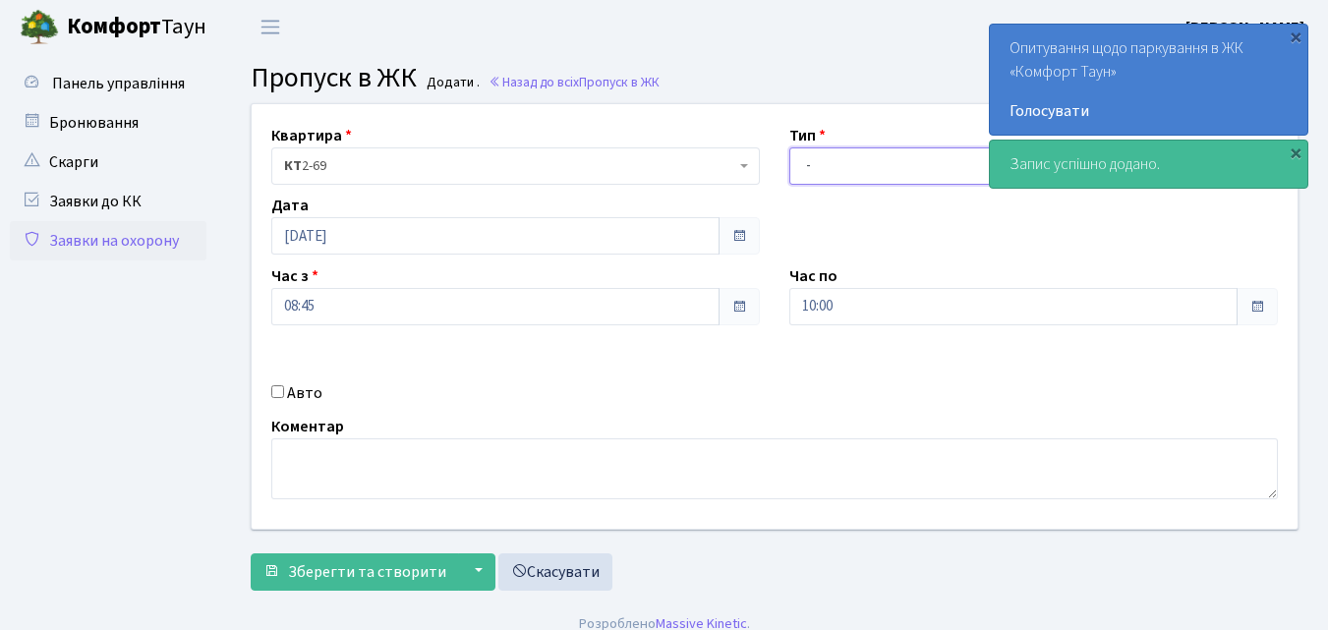
click at [805, 164] on select "- Доставка Таксі Гості Сервіс" at bounding box center [1033, 165] width 489 height 37
select select "1"
click at [789, 147] on select "- Доставка Таксі Гості Сервіс" at bounding box center [1033, 165] width 489 height 37
click at [824, 309] on input "10:00" at bounding box center [1013, 306] width 448 height 37
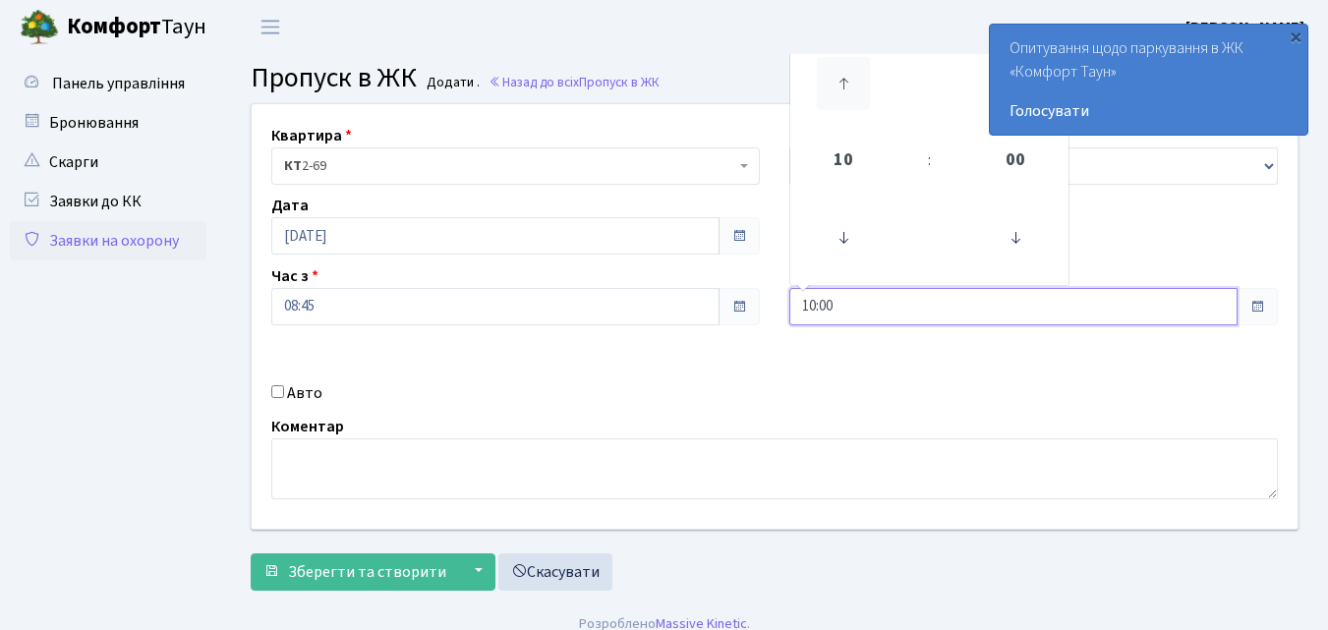
click at [846, 77] on icon at bounding box center [843, 83] width 53 height 53
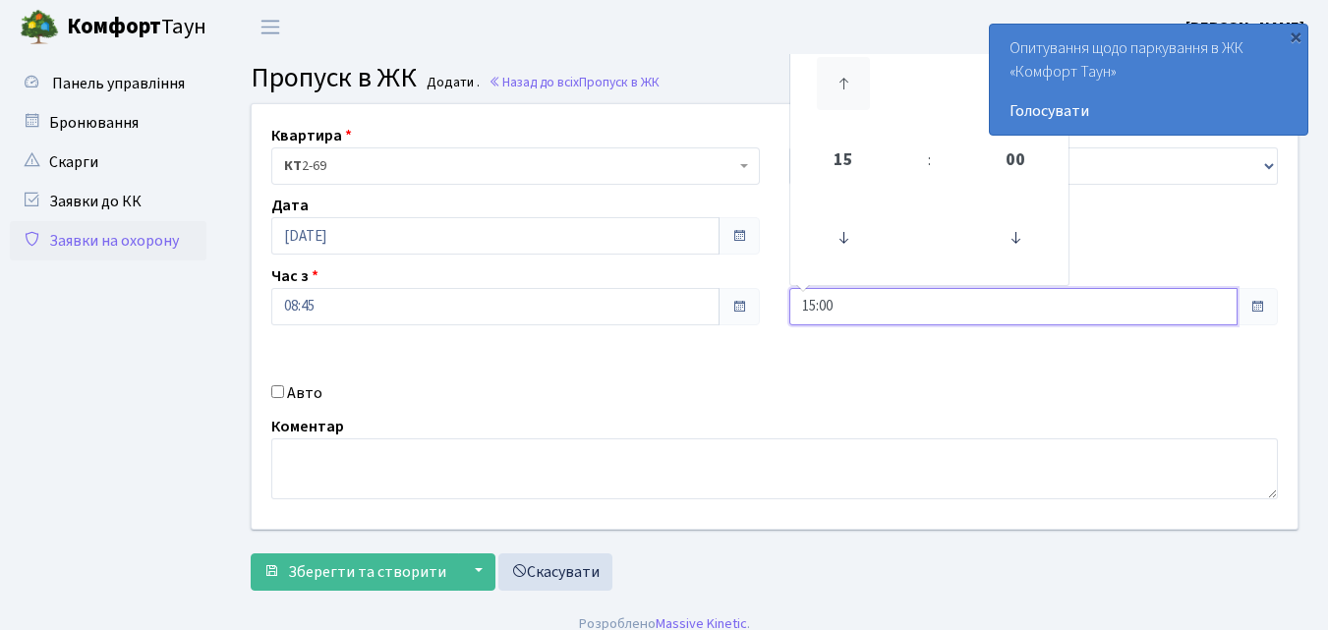
click at [846, 77] on icon at bounding box center [843, 83] width 53 height 53
click at [849, 77] on icon at bounding box center [843, 83] width 53 height 53
type input "18:00"
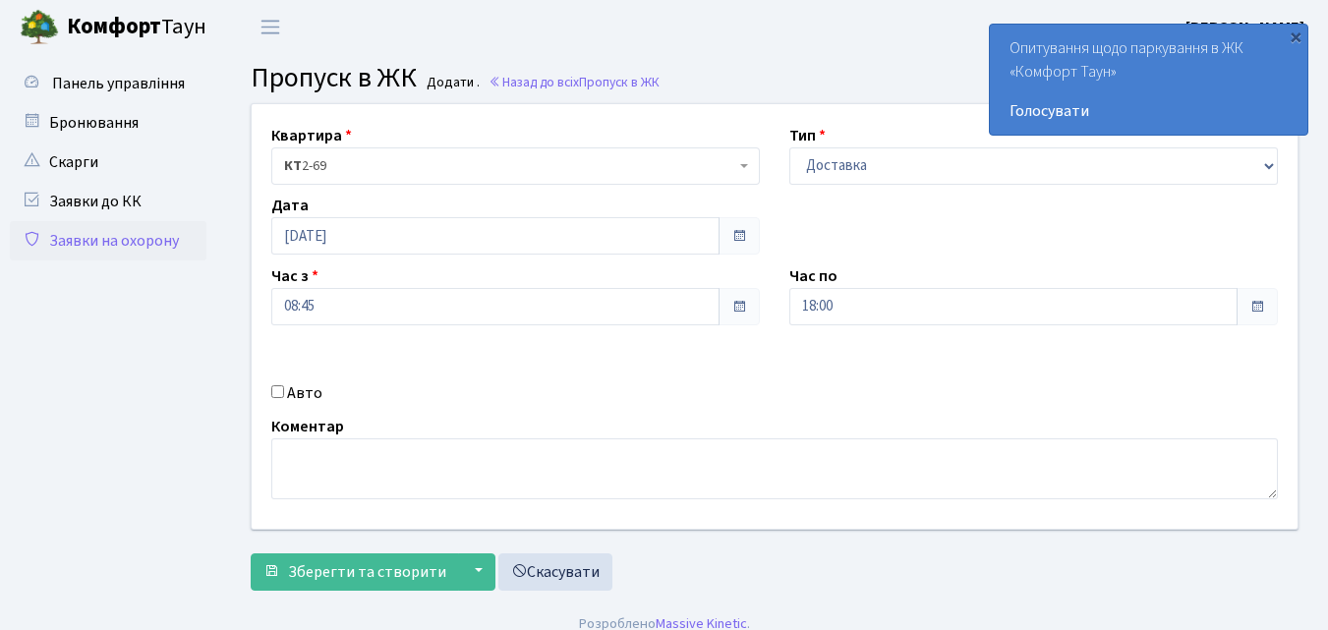
click at [280, 386] on input "Авто" at bounding box center [277, 391] width 13 height 13
checkbox input "true"
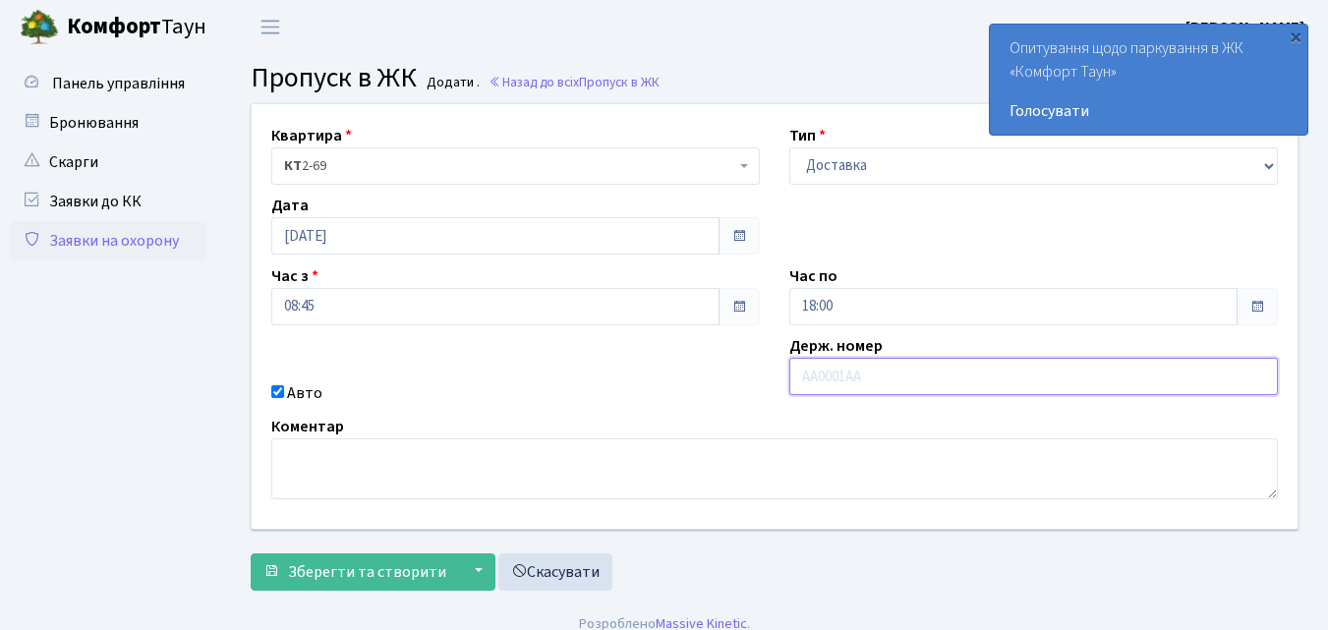
click at [835, 380] on input "text" at bounding box center [1033, 376] width 489 height 37
type input "КА0871РН"
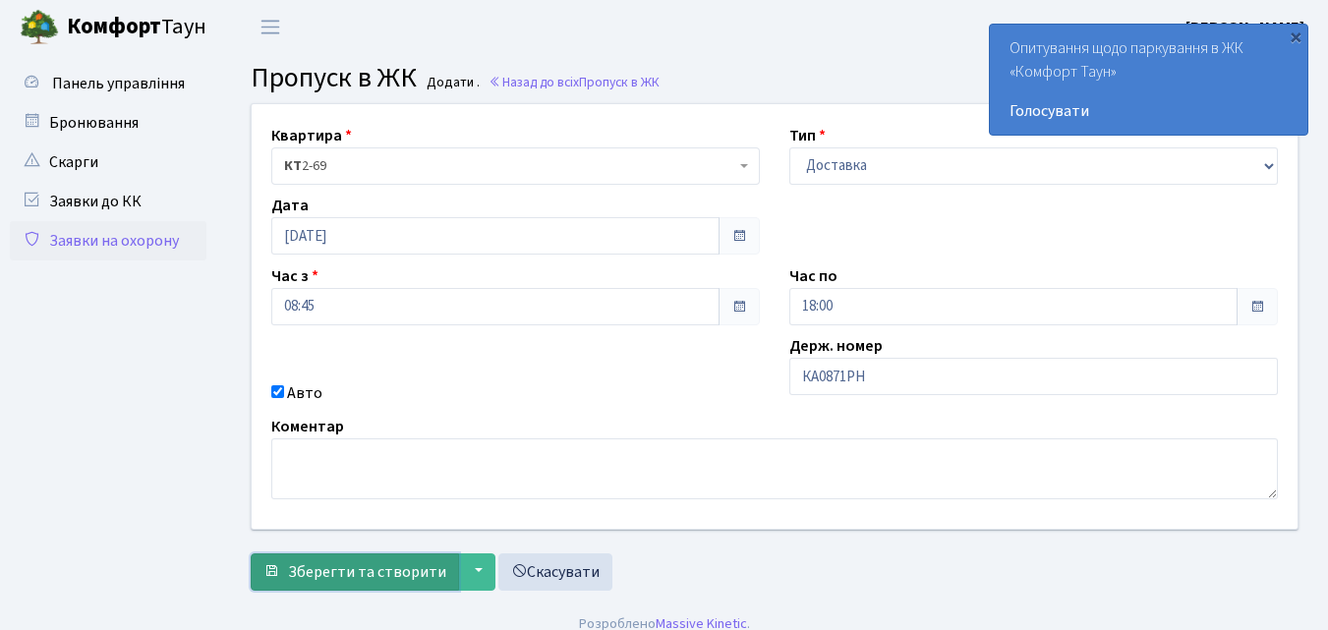
click at [345, 564] on span "Зберегти та створити" at bounding box center [367, 572] width 158 height 22
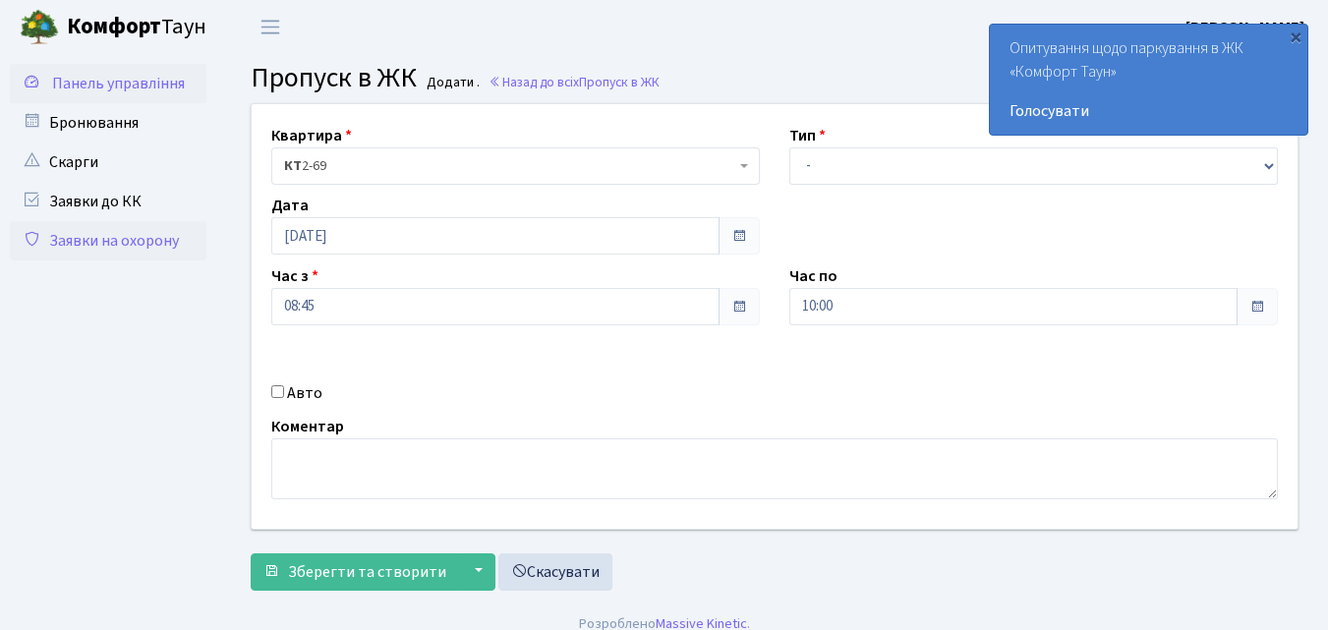
click at [139, 86] on span "Панель управління" at bounding box center [118, 84] width 133 height 22
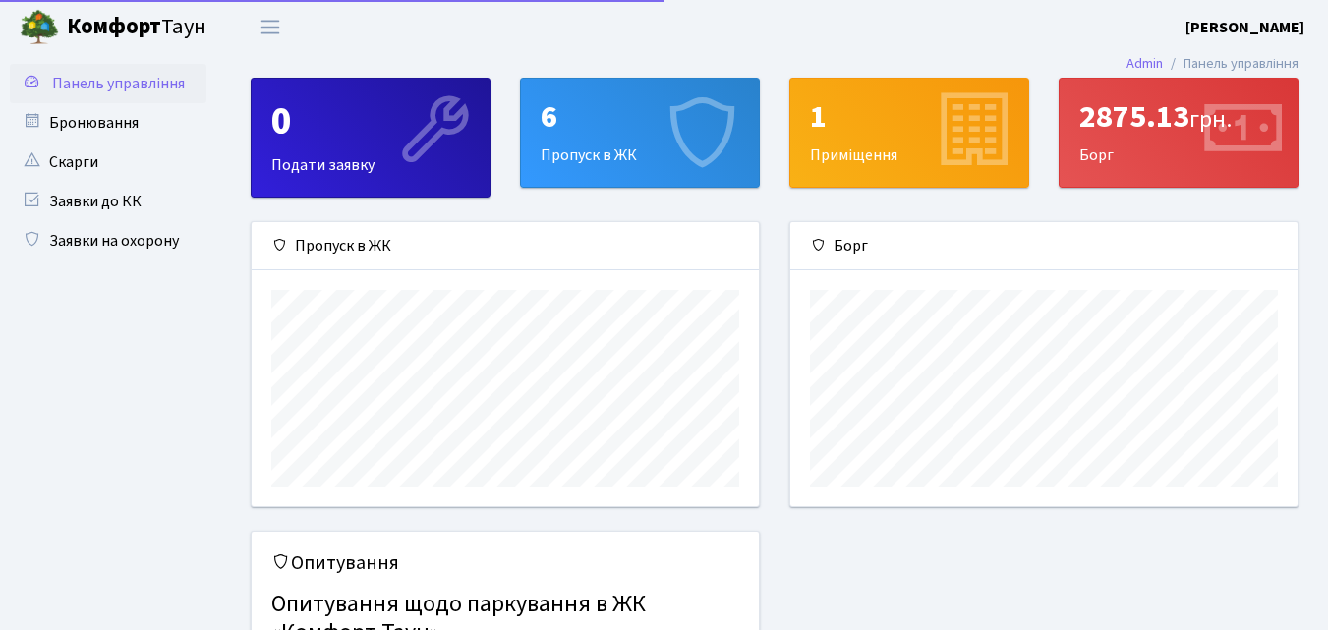
scroll to position [284, 507]
click at [644, 152] on div "6 Пропуск в ЖК" at bounding box center [640, 133] width 238 height 108
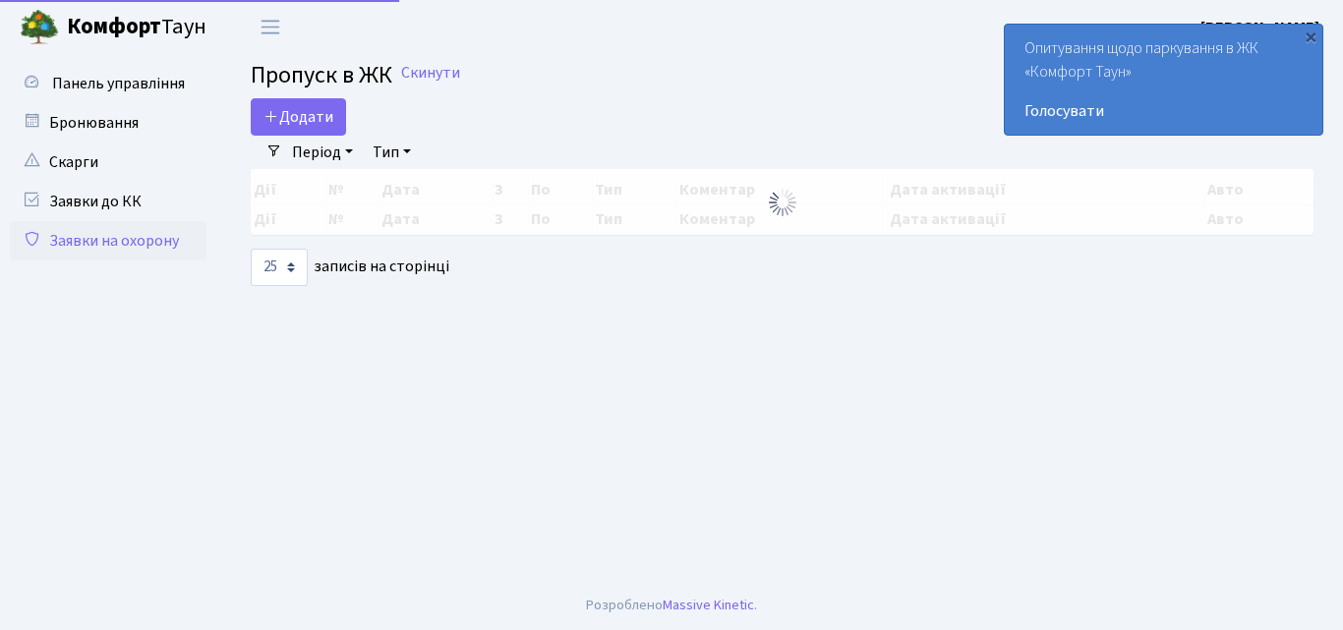
select select "25"
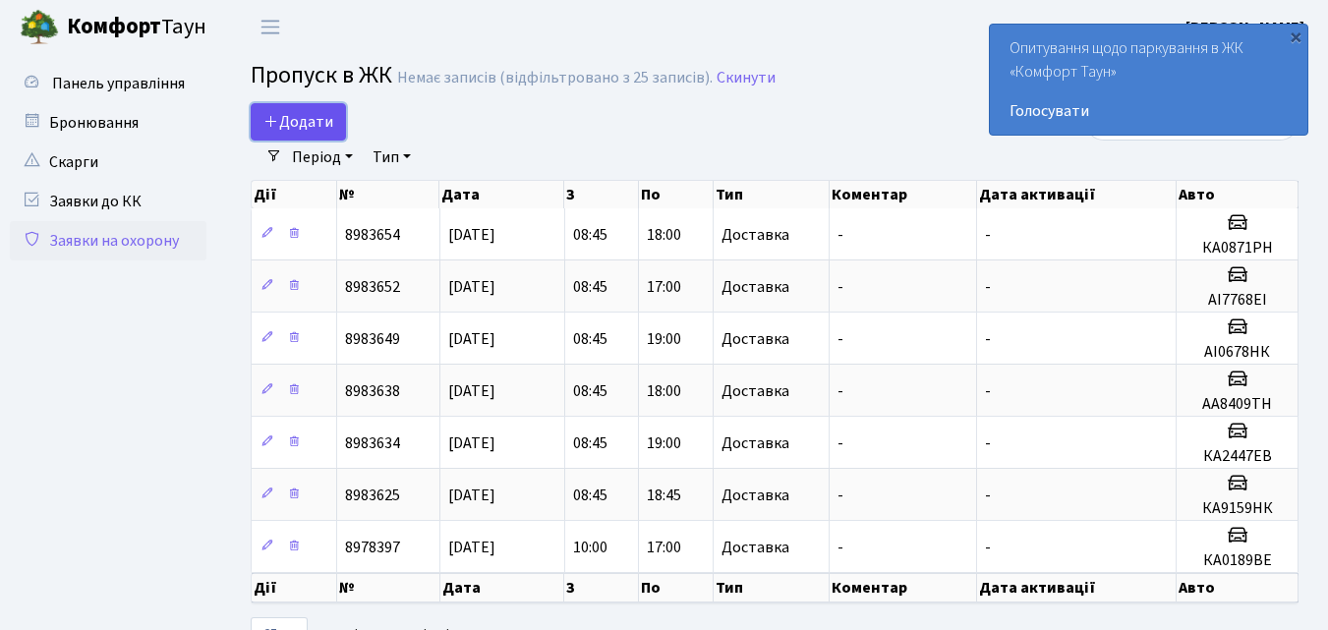
click at [293, 115] on span "Додати" at bounding box center [298, 122] width 70 height 22
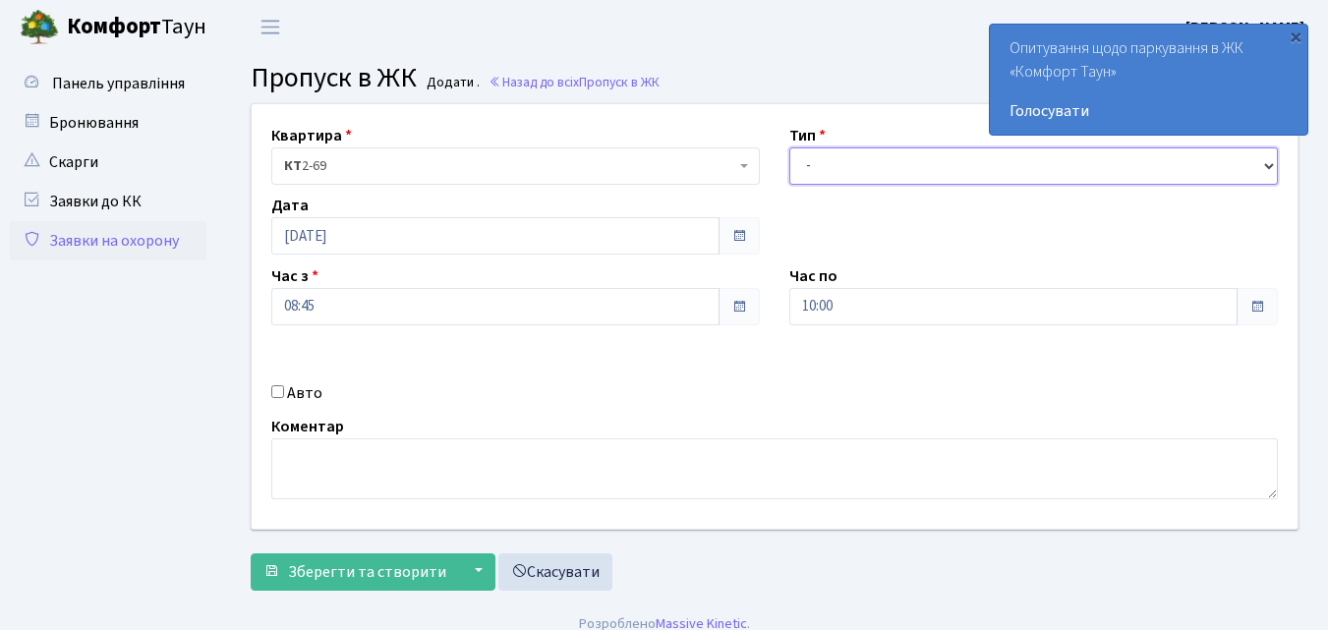
click at [807, 167] on select "- Доставка Таксі Гості Сервіс" at bounding box center [1033, 165] width 489 height 37
select select "1"
click at [789, 147] on select "- Доставка Таксі Гості Сервіс" at bounding box center [1033, 165] width 489 height 37
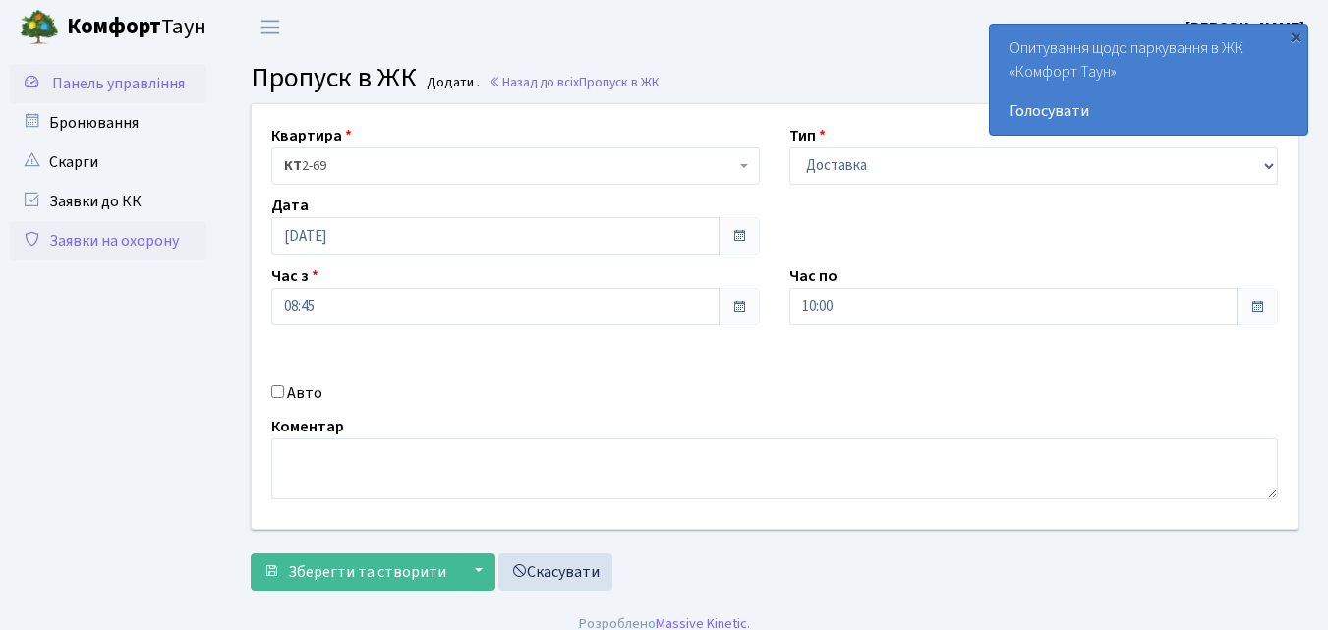
click at [110, 83] on span "Панель управління" at bounding box center [118, 84] width 133 height 22
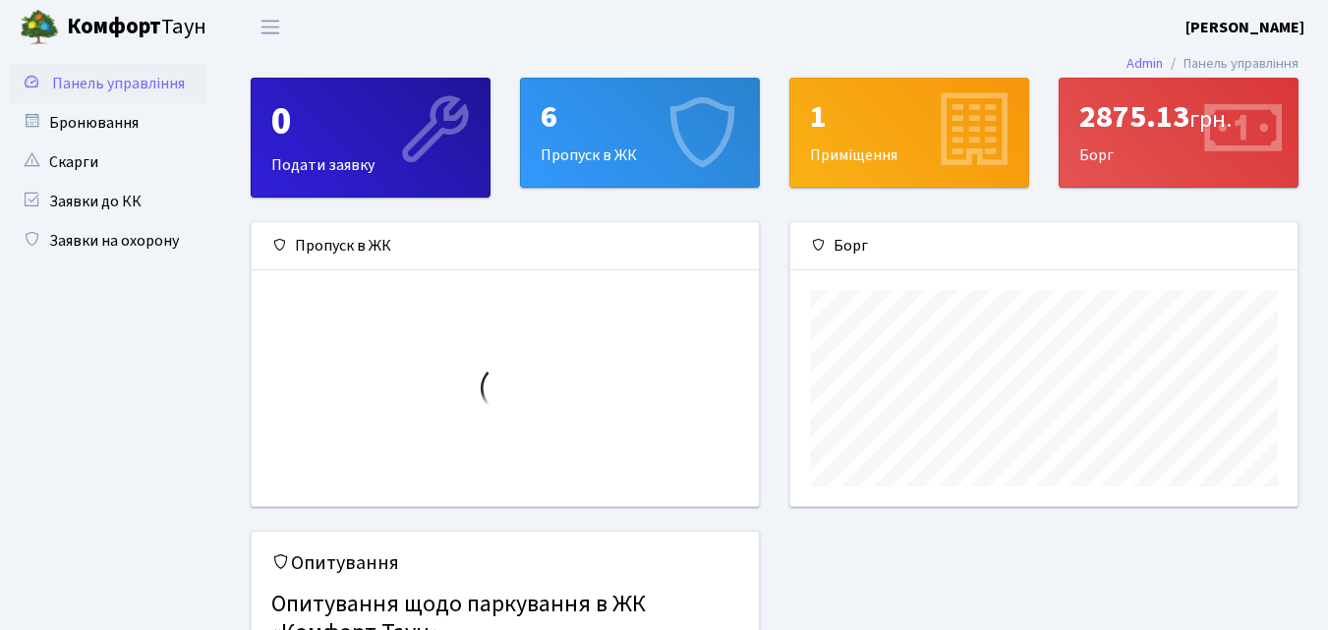
scroll to position [284, 507]
click at [599, 138] on div "6 Пропуск в ЖК" at bounding box center [640, 133] width 238 height 108
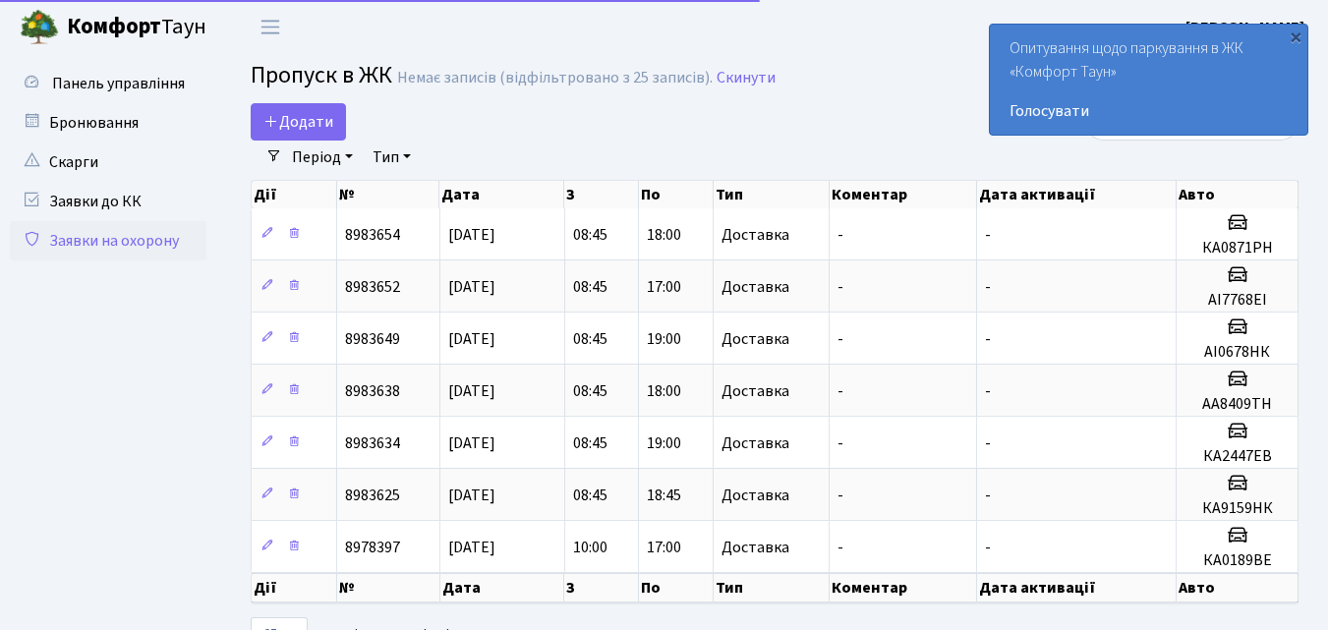
select select "25"
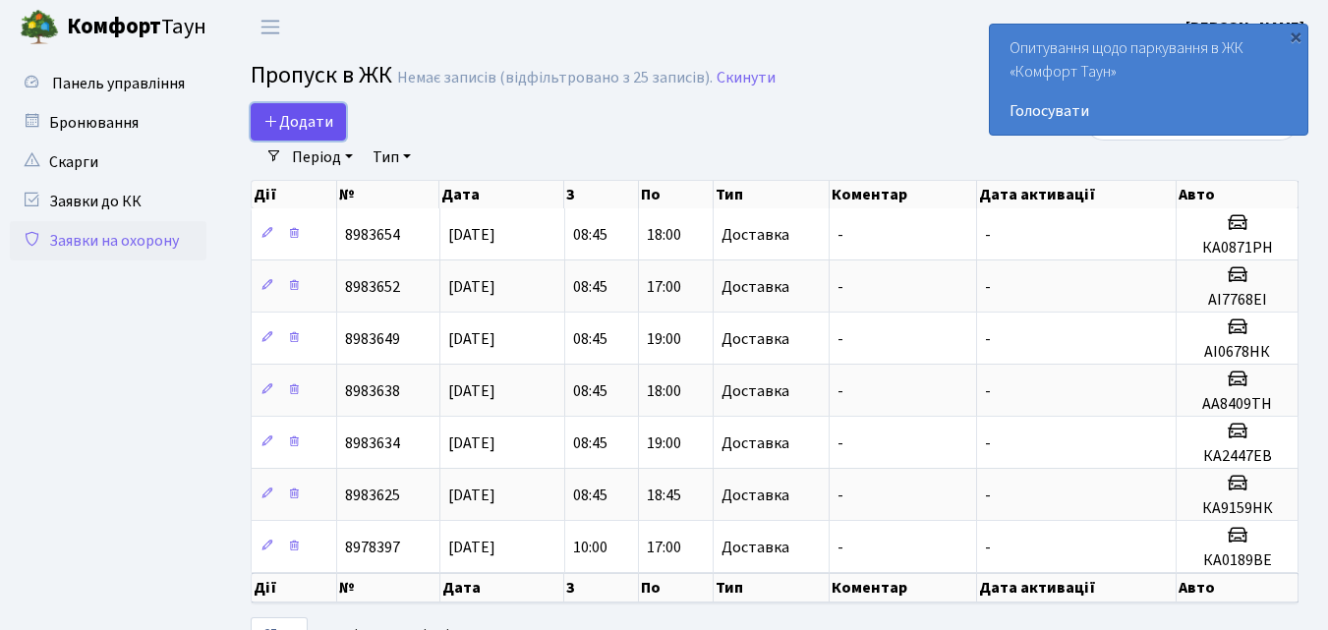
click at [312, 120] on span "Додати" at bounding box center [298, 122] width 70 height 22
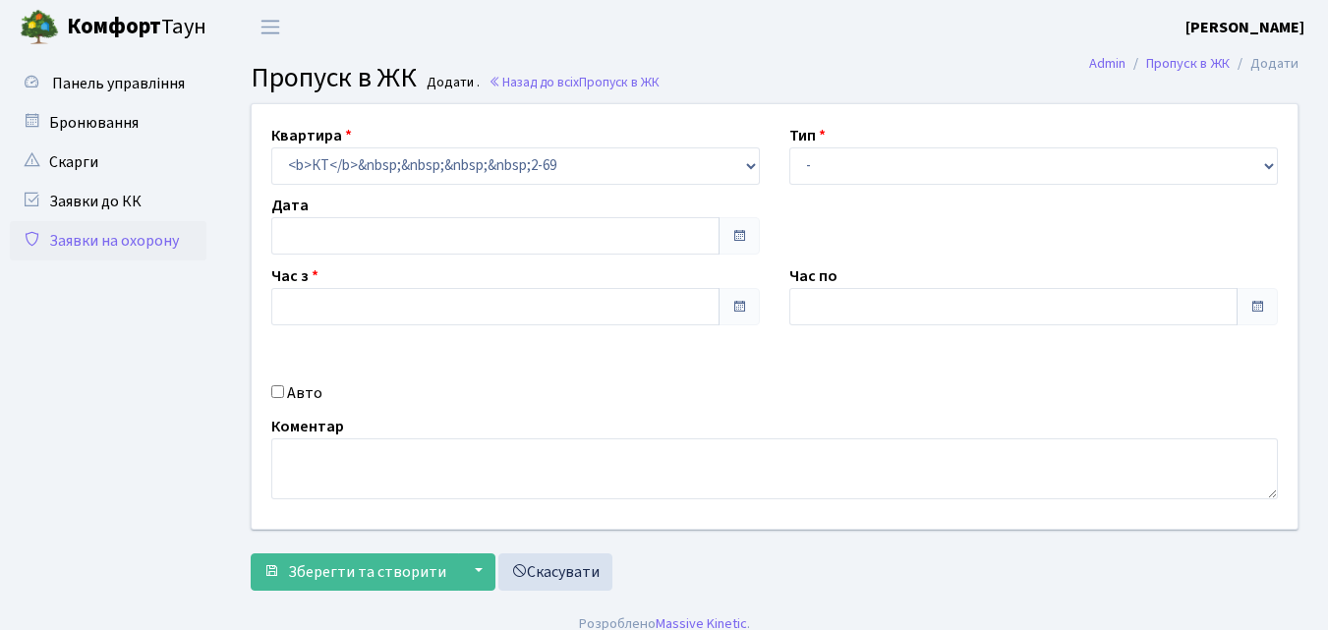
type input "[DATE]"
type input "09:15"
type input "10:30"
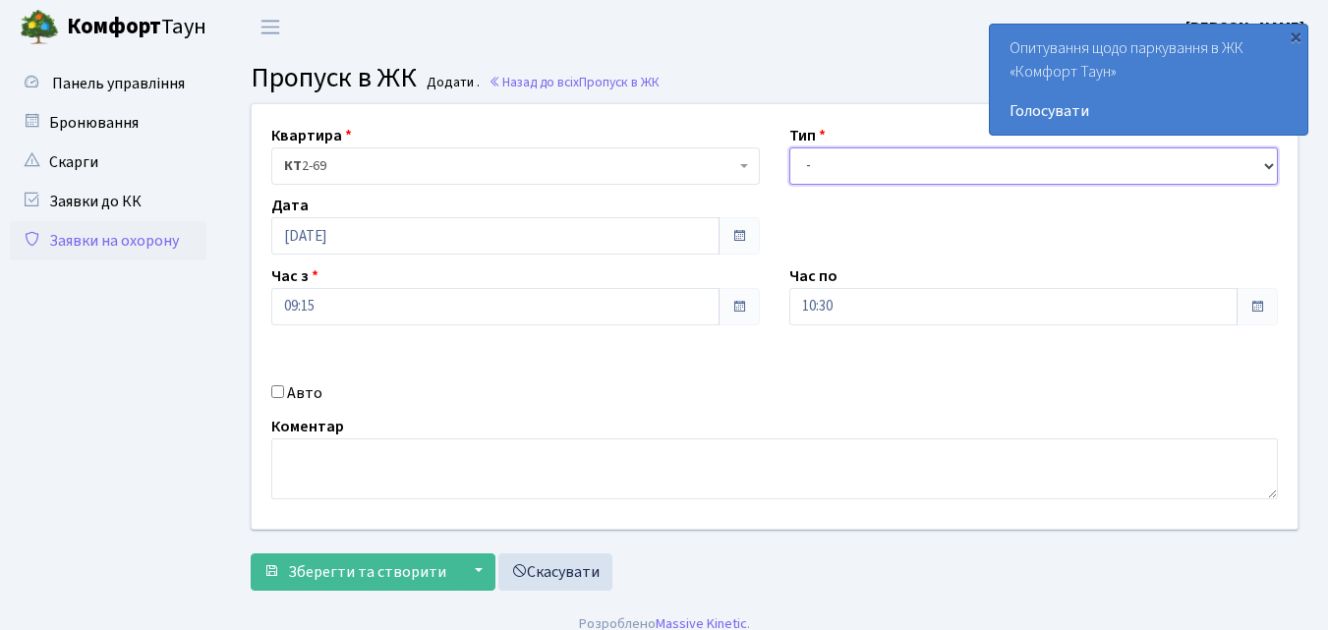
click at [812, 155] on select "- Доставка Таксі Гості Сервіс" at bounding box center [1033, 165] width 489 height 37
select select "1"
click at [789, 147] on select "- Доставка Таксі Гості Сервіс" at bounding box center [1033, 165] width 489 height 37
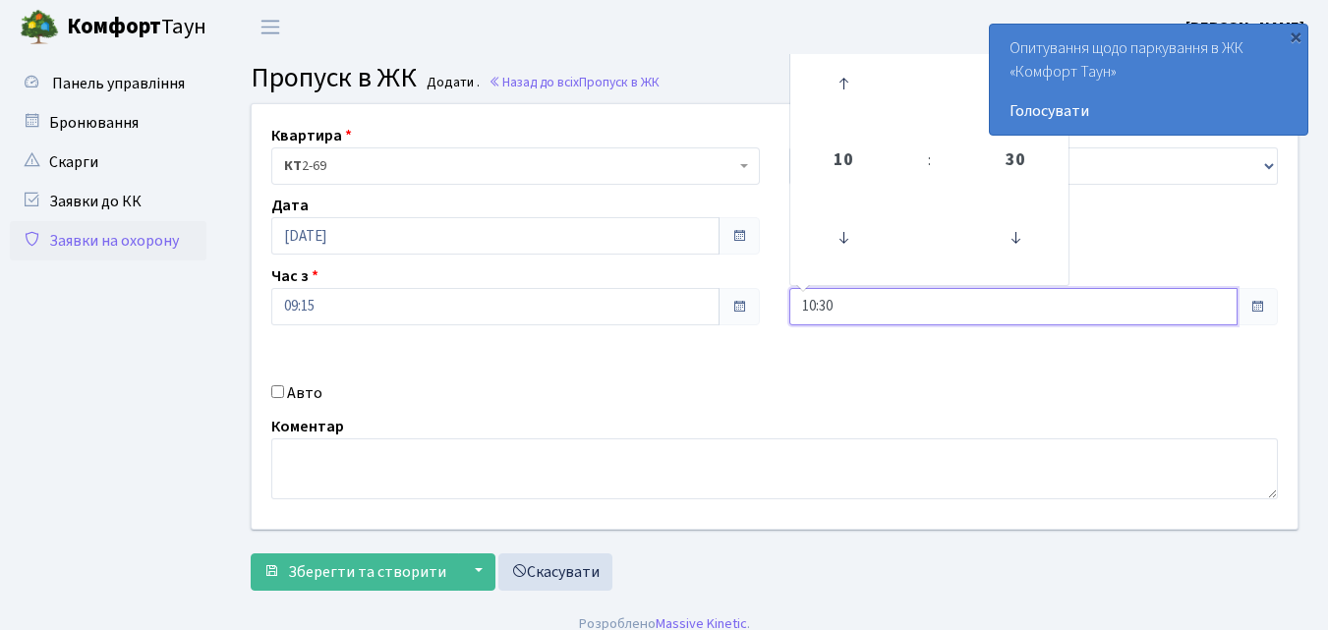
drag, startPoint x: 812, startPoint y: 308, endPoint x: 801, endPoint y: 256, distance: 53.2
click at [812, 305] on input "10:30" at bounding box center [1013, 306] width 448 height 37
click at [847, 86] on icon at bounding box center [843, 83] width 53 height 53
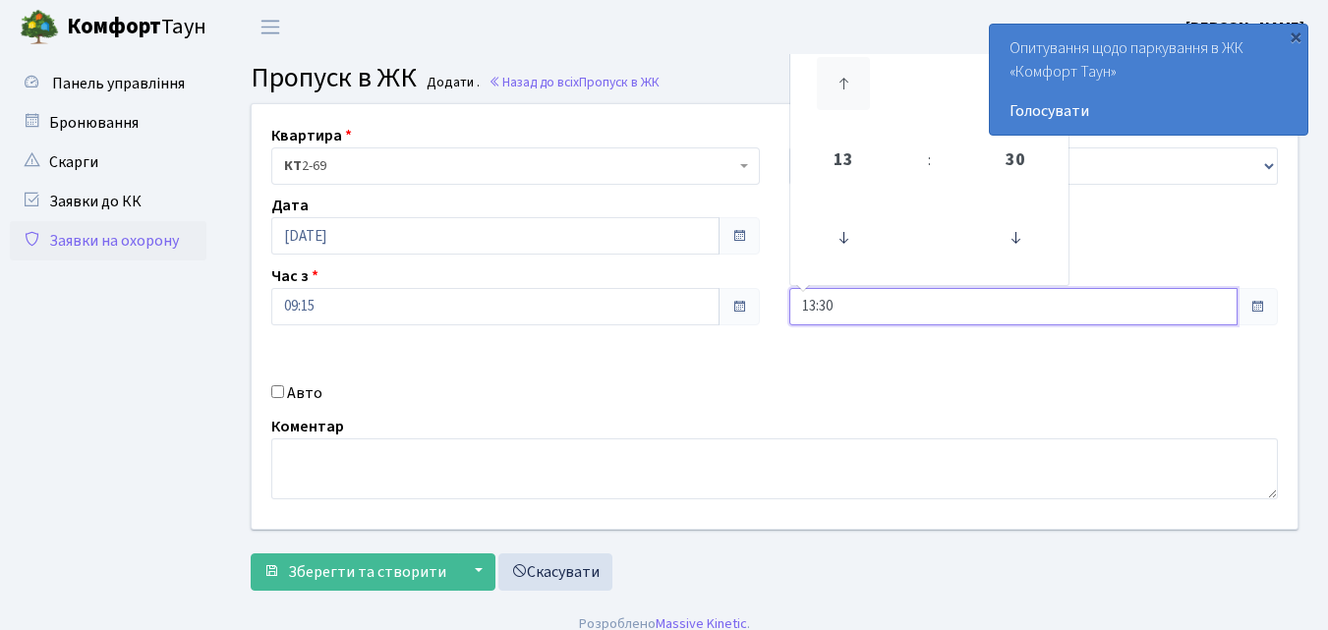
click at [847, 86] on icon at bounding box center [843, 83] width 53 height 53
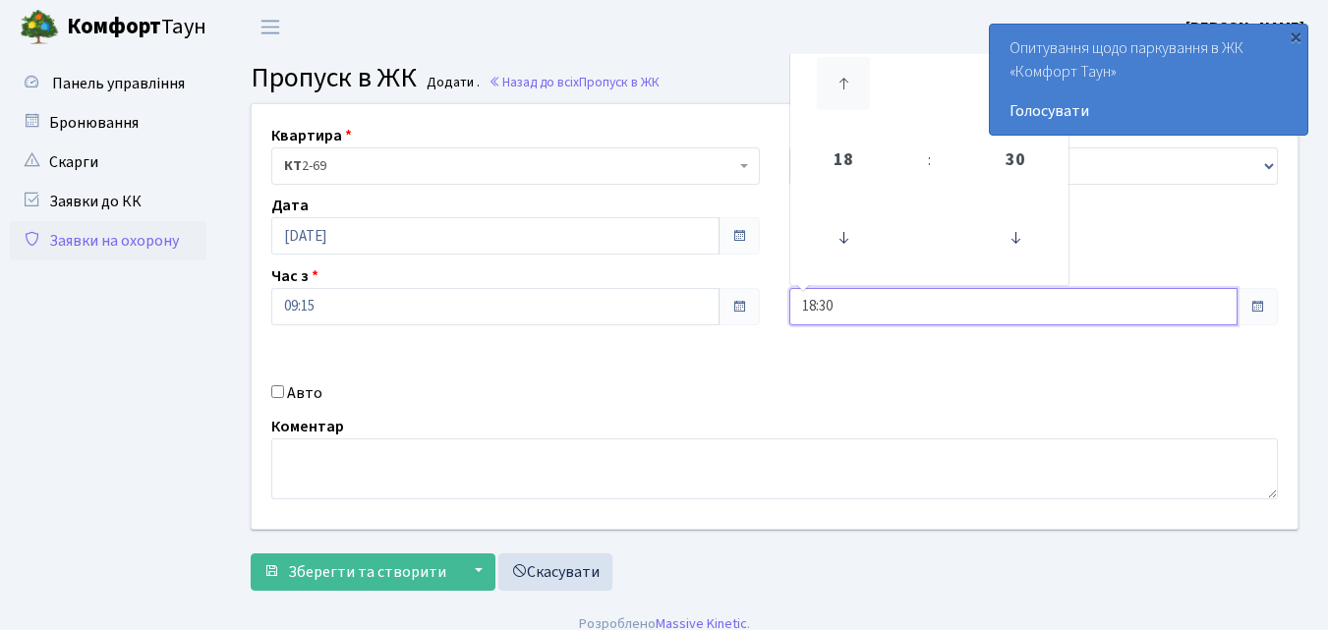
click at [847, 86] on icon at bounding box center [843, 83] width 53 height 53
type input "19:30"
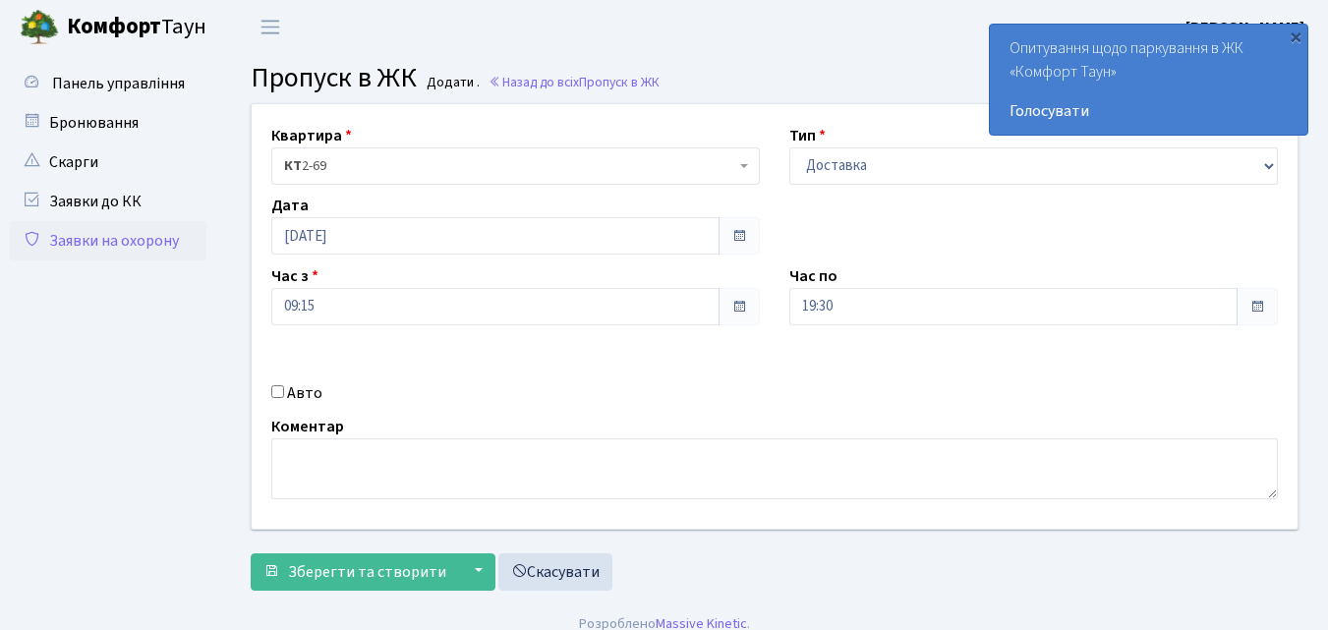
drag, startPoint x: 278, startPoint y: 392, endPoint x: 293, endPoint y: 393, distance: 14.8
click at [279, 392] on input "Авто" at bounding box center [277, 391] width 13 height 13
checkbox input "true"
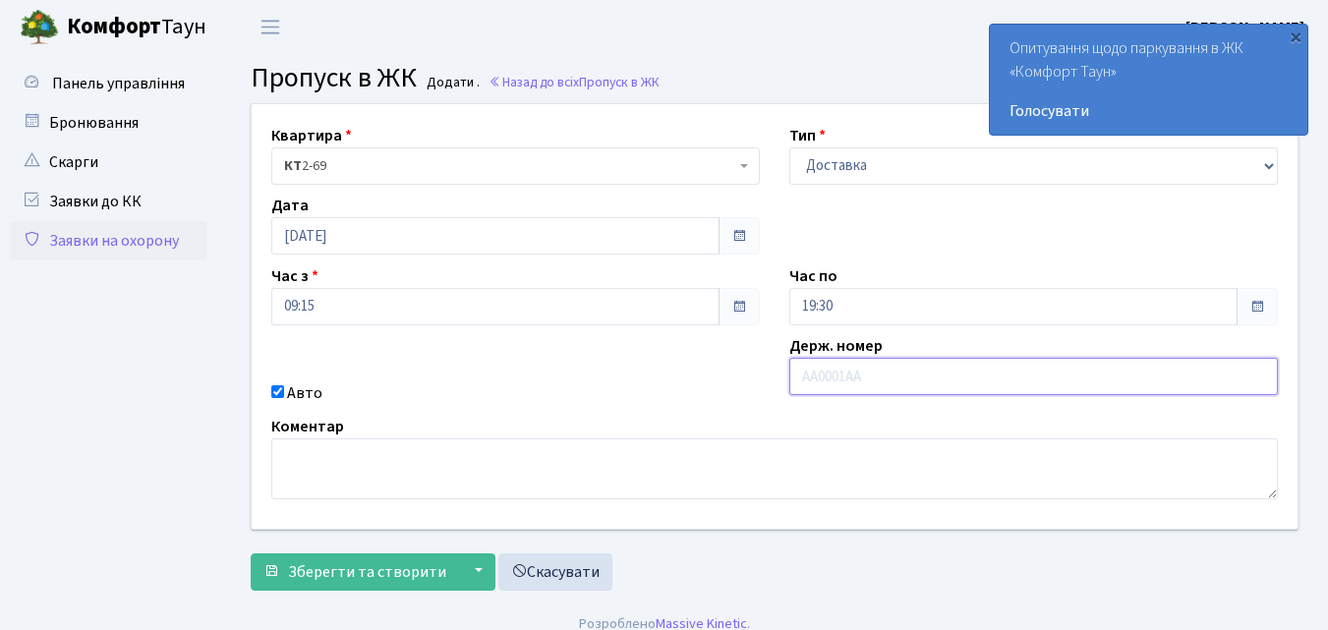
click at [827, 377] on input "text" at bounding box center [1033, 376] width 489 height 37
click at [864, 376] on input "text" at bounding box center [1033, 376] width 489 height 37
type input "Ф"
type input "АІ7593СК"
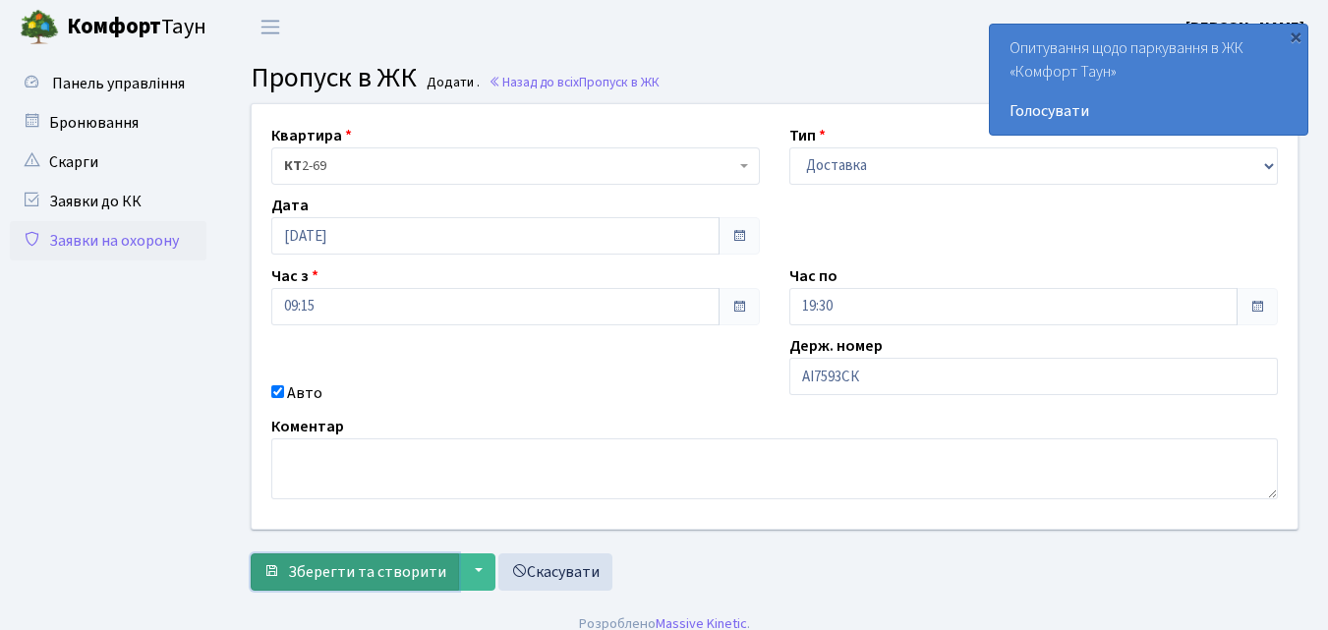
click at [344, 571] on span "Зберегти та створити" at bounding box center [367, 572] width 158 height 22
